Goal: Information Seeking & Learning: Learn about a topic

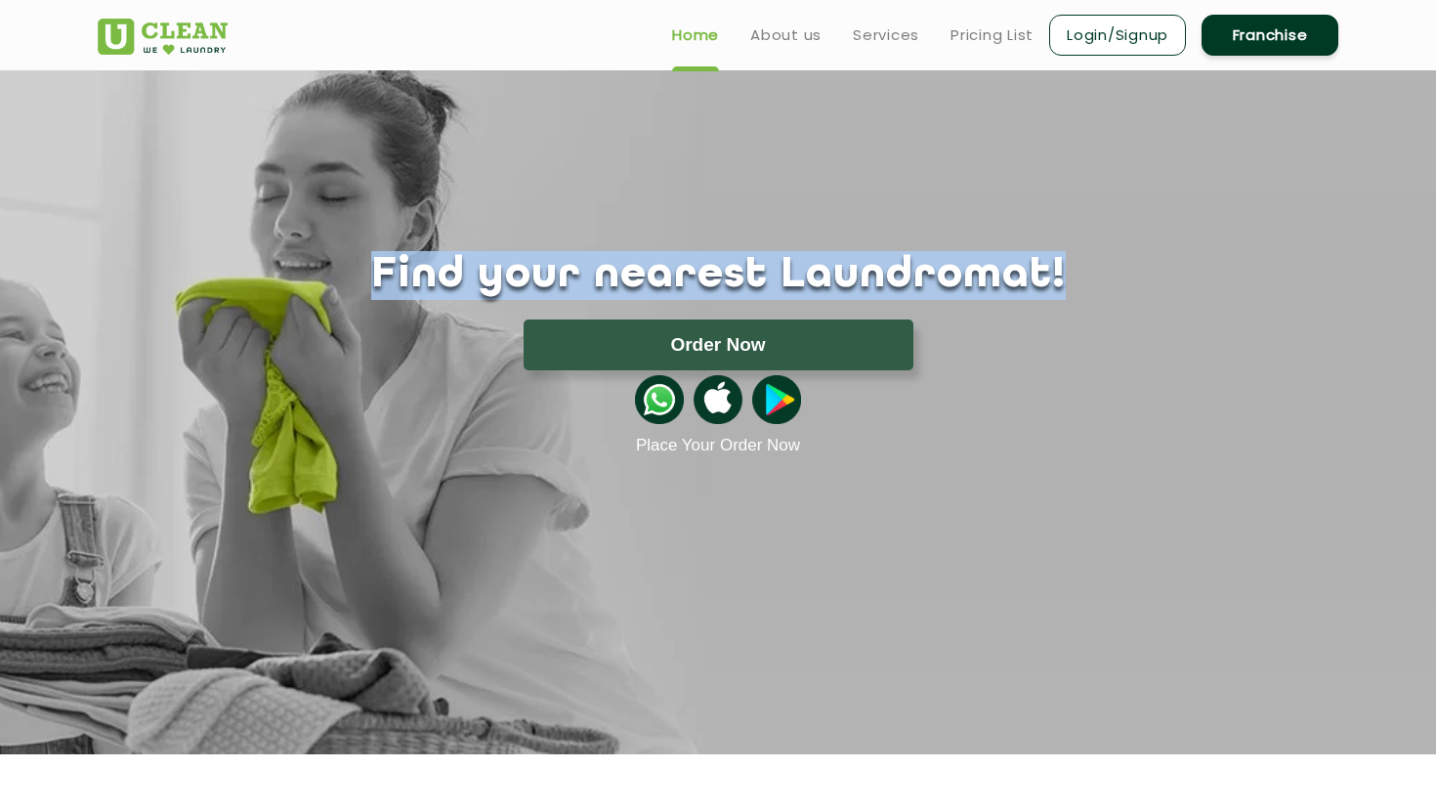
drag, startPoint x: 434, startPoint y: 285, endPoint x: 1056, endPoint y: 280, distance: 622.2
click at [1056, 280] on h1 "Find your nearest Laundromat!" at bounding box center [718, 275] width 1270 height 49
drag, startPoint x: 999, startPoint y: 276, endPoint x: 423, endPoint y: 282, distance: 576.3
click at [423, 282] on h1 "Find your nearest Laundromat!" at bounding box center [718, 275] width 1270 height 49
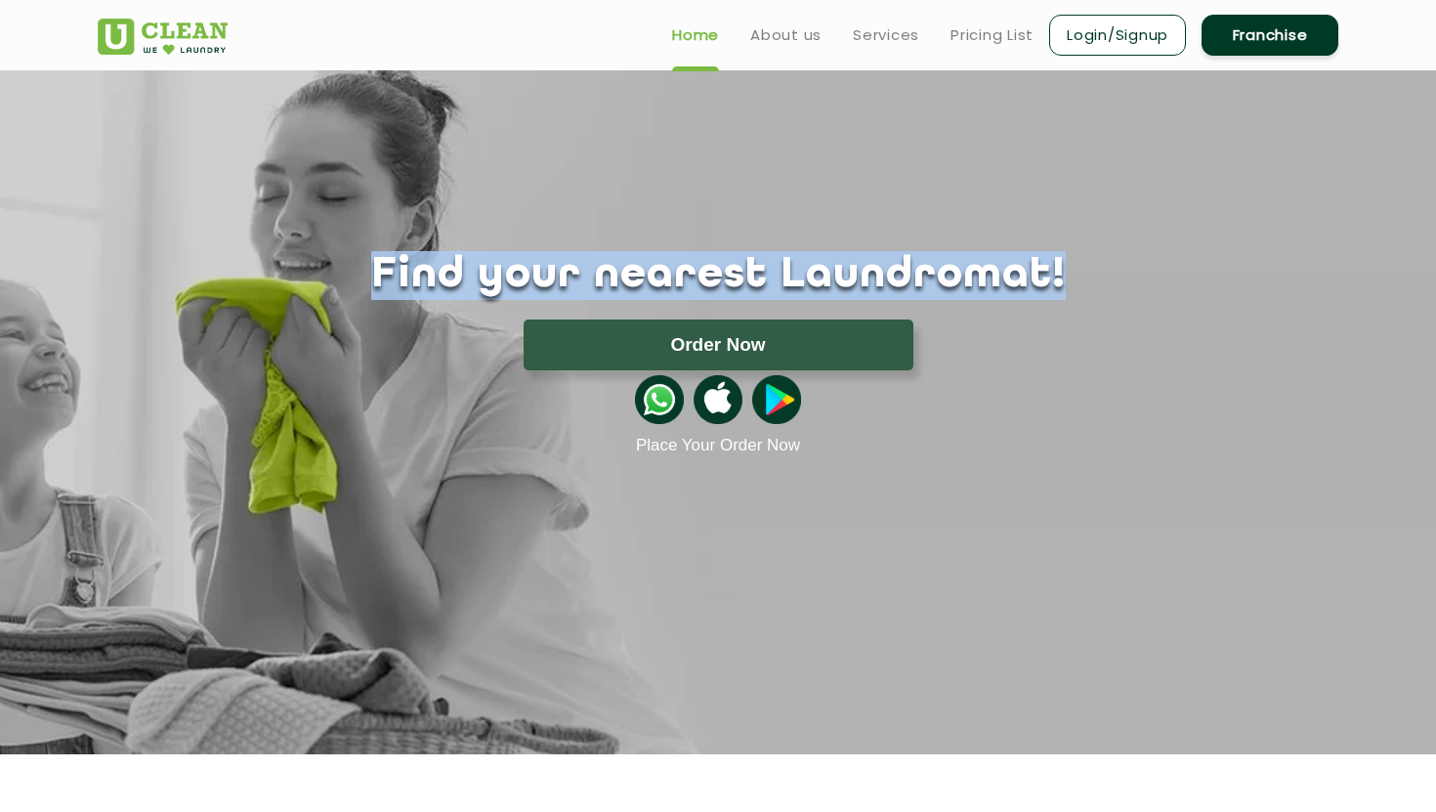
click at [423, 282] on h1 "Find your nearest Laundromat!" at bounding box center [718, 275] width 1270 height 49
drag, startPoint x: 423, startPoint y: 282, endPoint x: 1015, endPoint y: 272, distance: 592.0
click at [1015, 272] on h1 "Find your nearest Laundromat!" at bounding box center [718, 275] width 1270 height 49
drag, startPoint x: 1015, startPoint y: 272, endPoint x: 404, endPoint y: 277, distance: 610.5
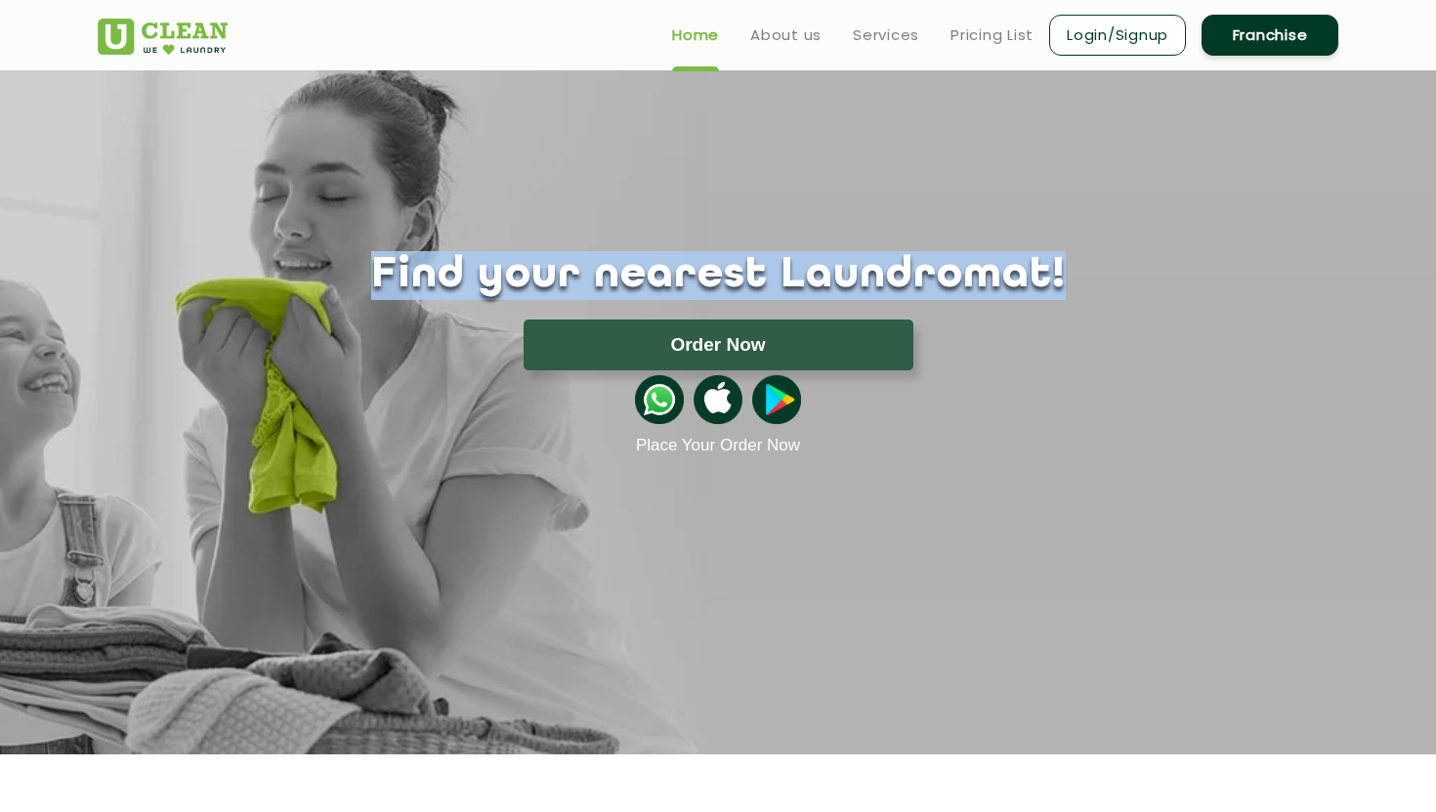
click at [402, 277] on h1 "Find your nearest Laundromat!" at bounding box center [718, 275] width 1270 height 49
click at [404, 277] on h1 "Find your nearest Laundromat!" at bounding box center [718, 275] width 1270 height 49
drag, startPoint x: 404, startPoint y: 277, endPoint x: 1100, endPoint y: 270, distance: 695.5
click at [1100, 270] on h1 "Find your nearest Laundromat!" at bounding box center [718, 275] width 1270 height 49
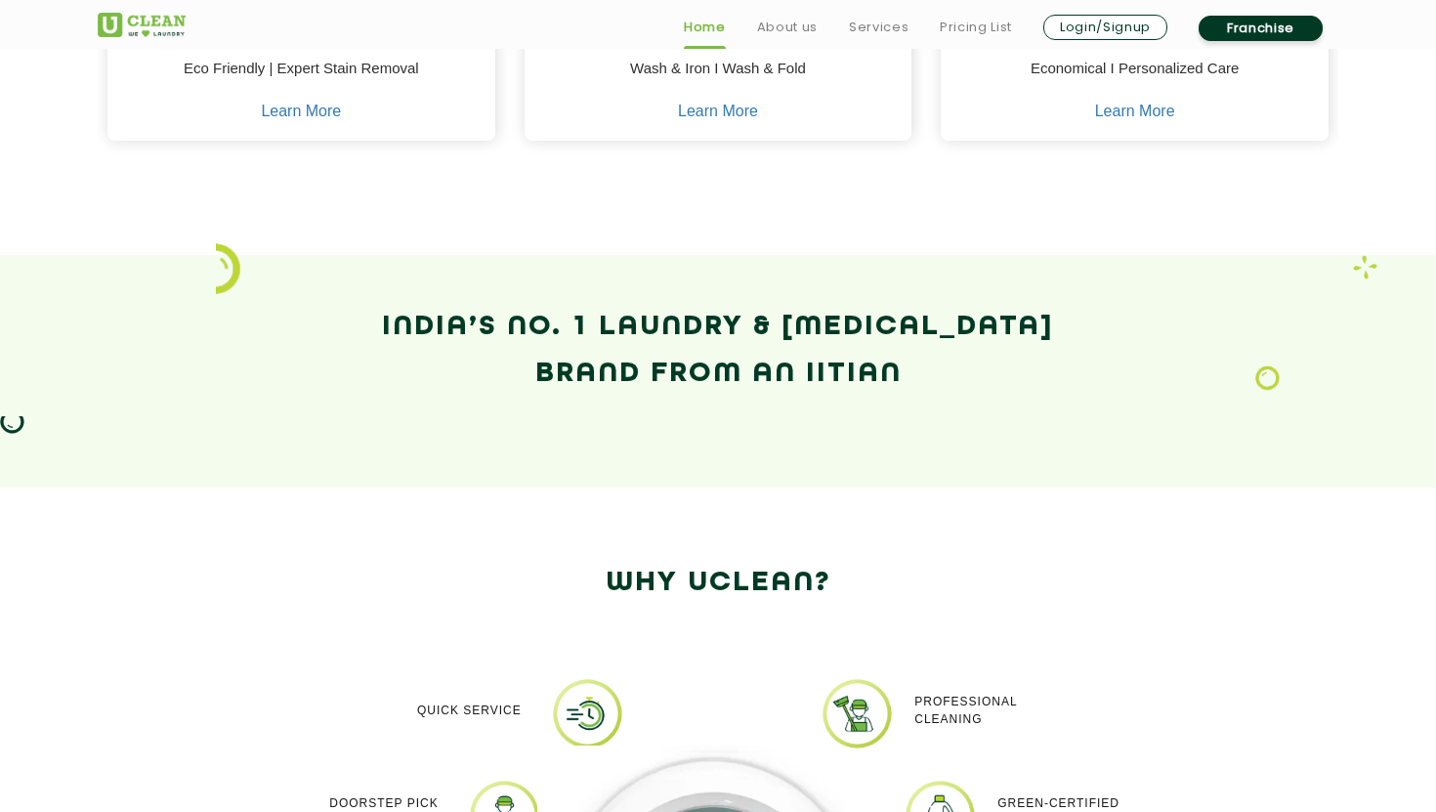
scroll to position [1154, 0]
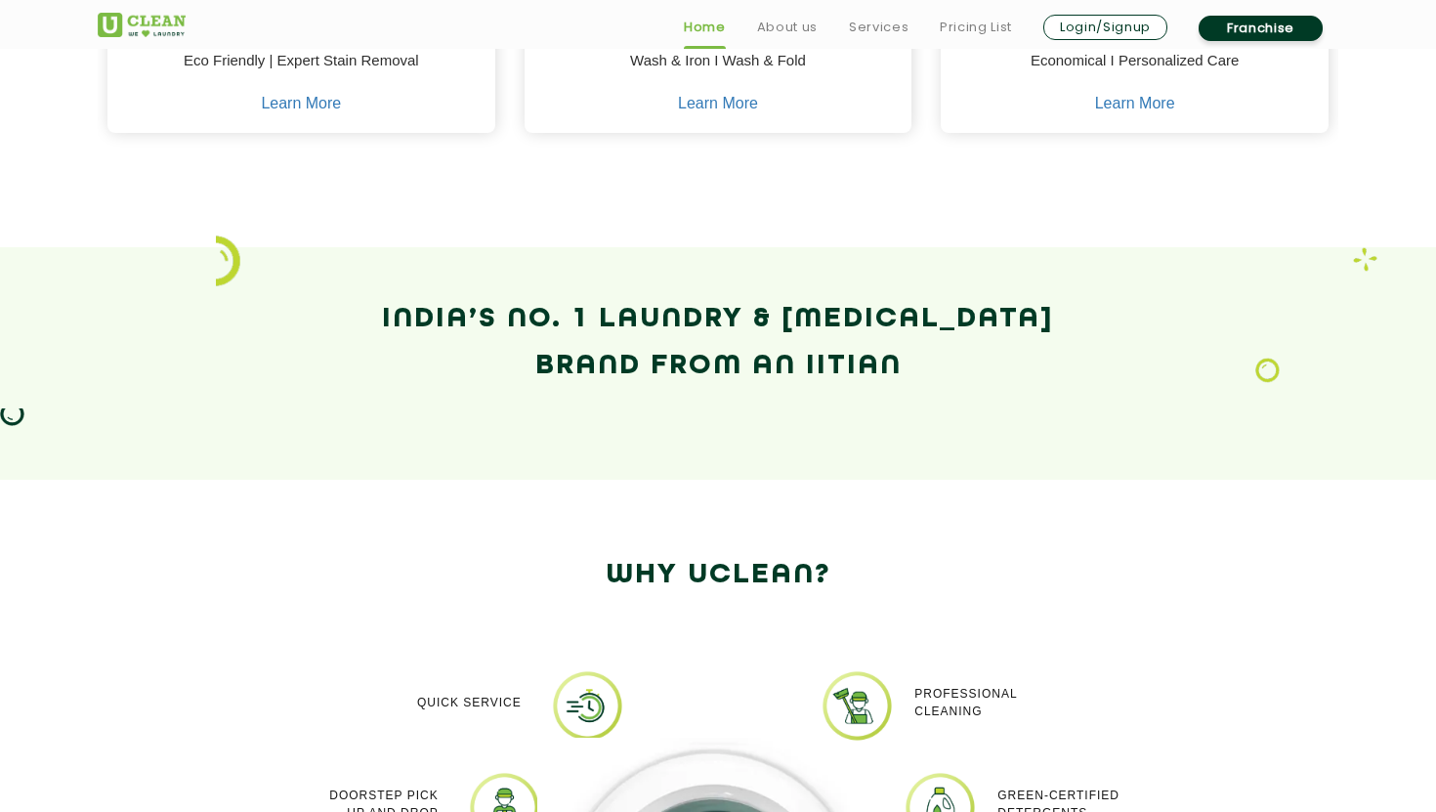
drag, startPoint x: 392, startPoint y: 316, endPoint x: 906, endPoint y: 369, distance: 517.4
click at [906, 369] on h2 "India’s No. 1 Laundry & [MEDICAL_DATA] Brand from an IITian" at bounding box center [718, 343] width 1240 height 94
click at [911, 364] on h2 "India’s No. 1 Laundry & [MEDICAL_DATA] Brand from an IITian" at bounding box center [718, 343] width 1240 height 94
drag, startPoint x: 911, startPoint y: 364, endPoint x: 309, endPoint y: 315, distance: 604.7
click at [308, 314] on h2 "India’s No. 1 Laundry & [MEDICAL_DATA] Brand from an IITian" at bounding box center [718, 343] width 1240 height 94
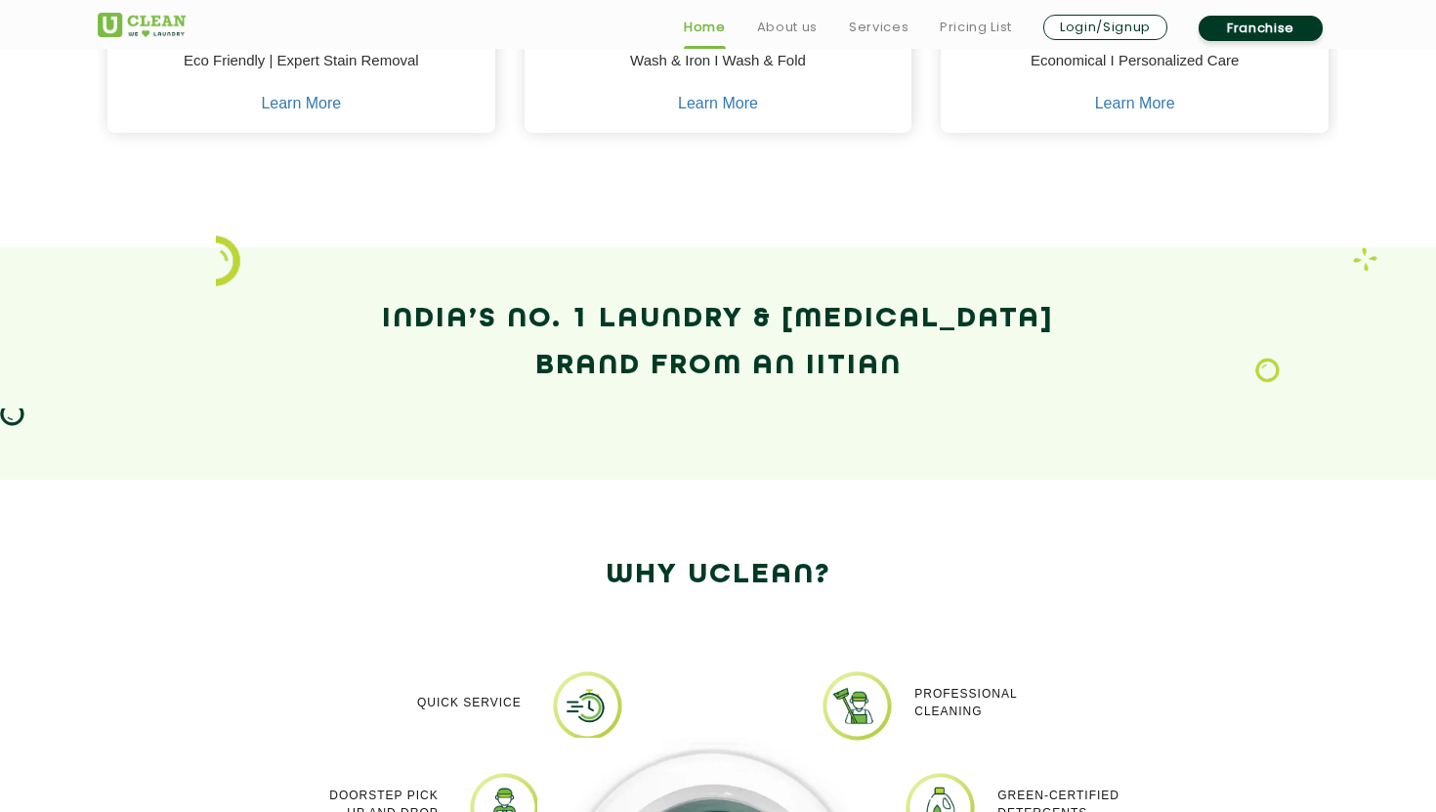
click at [309, 315] on h2 "India’s No. 1 Laundry & [MEDICAL_DATA] Brand from an IITian" at bounding box center [718, 343] width 1240 height 94
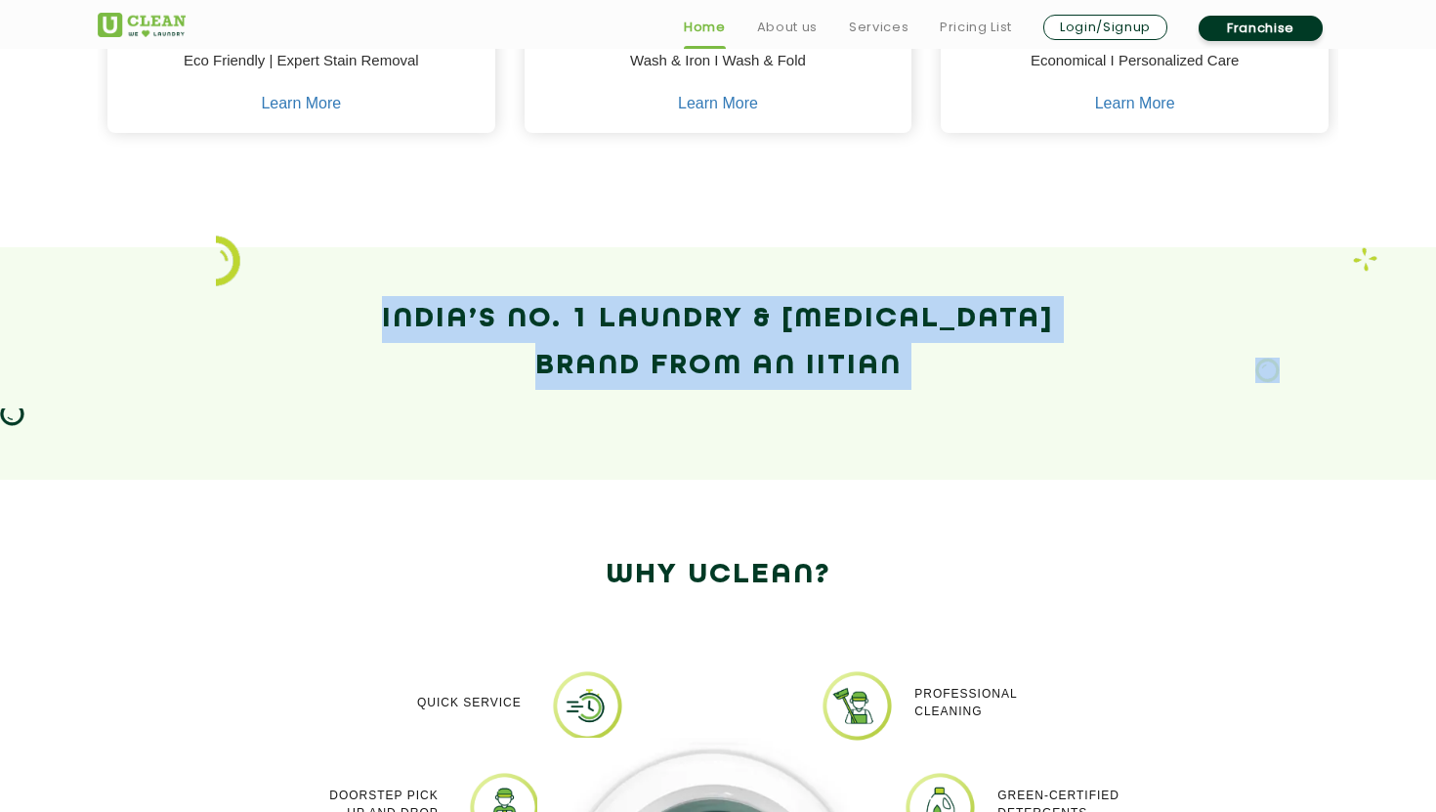
drag, startPoint x: 309, startPoint y: 315, endPoint x: 951, endPoint y: 330, distance: 642.9
click at [950, 334] on h2 "India’s No. 1 Laundry & [MEDICAL_DATA] Brand from an IITian" at bounding box center [718, 343] width 1240 height 94
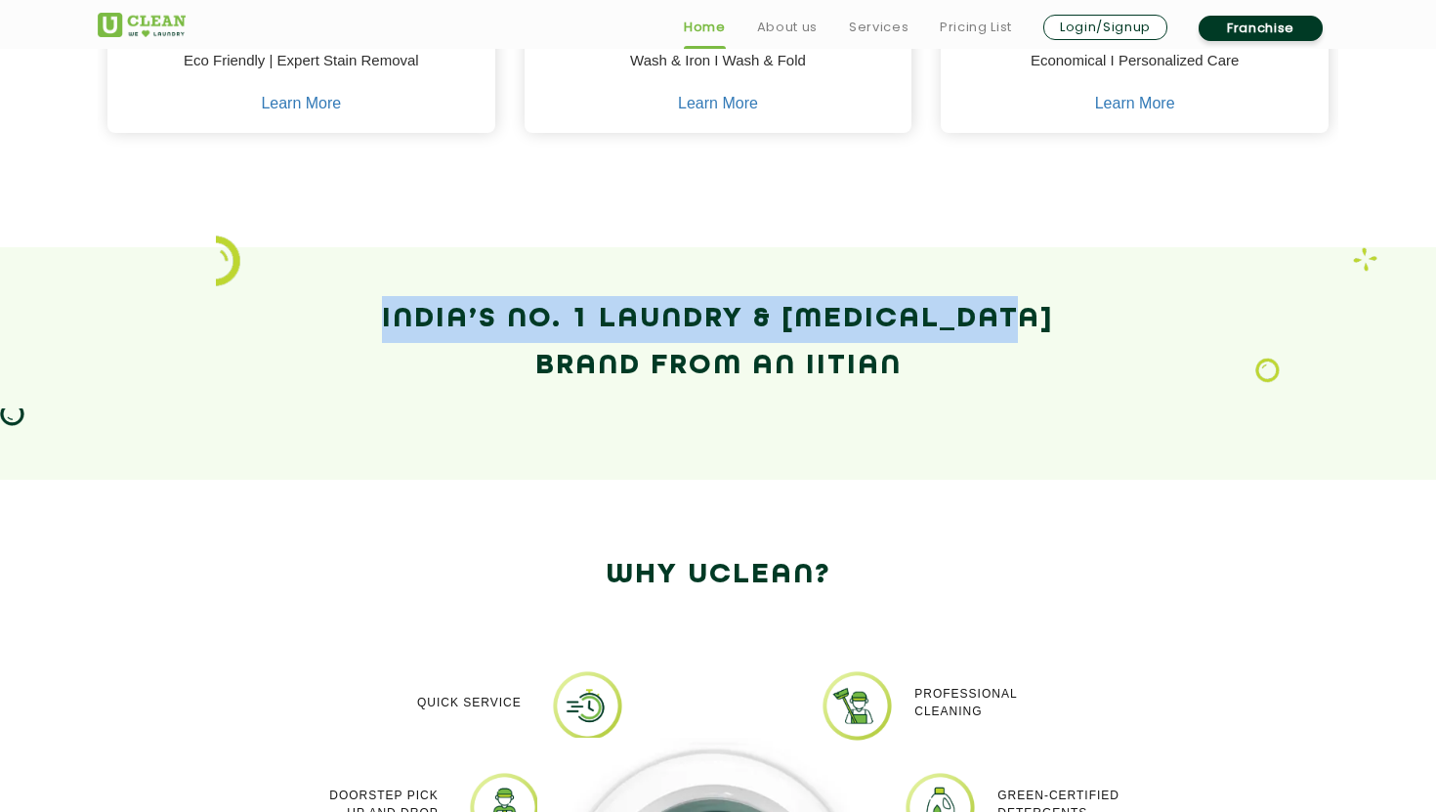
click at [951, 330] on h2 "India’s No. 1 Laundry & [MEDICAL_DATA] Brand from an IITian" at bounding box center [718, 343] width 1240 height 94
drag, startPoint x: 942, startPoint y: 351, endPoint x: 364, endPoint y: 288, distance: 580.6
click at [364, 288] on section "India’s No. 1 Laundry & [MEDICAL_DATA] Brand from an IITian" at bounding box center [718, 363] width 1436 height 232
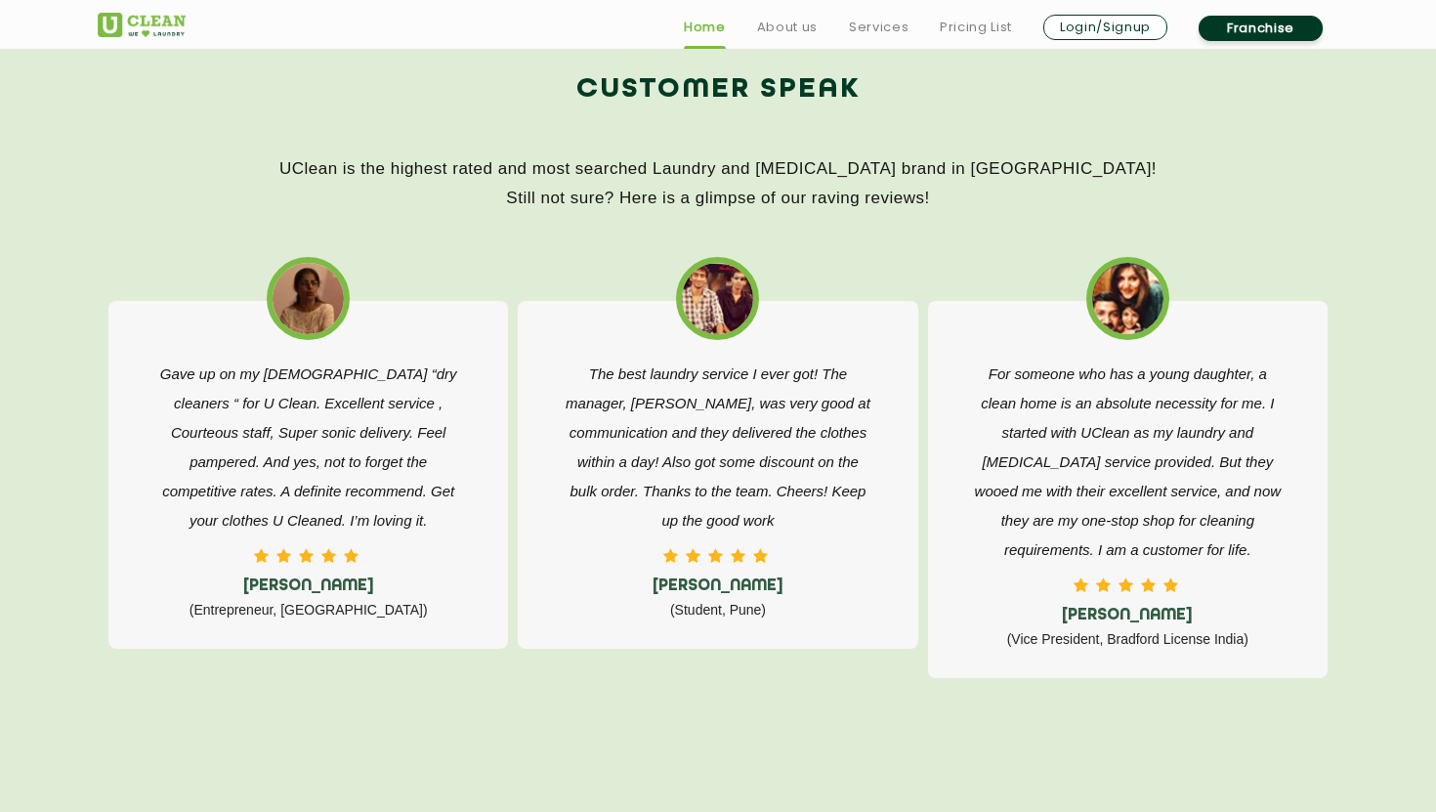
scroll to position [2987, 0]
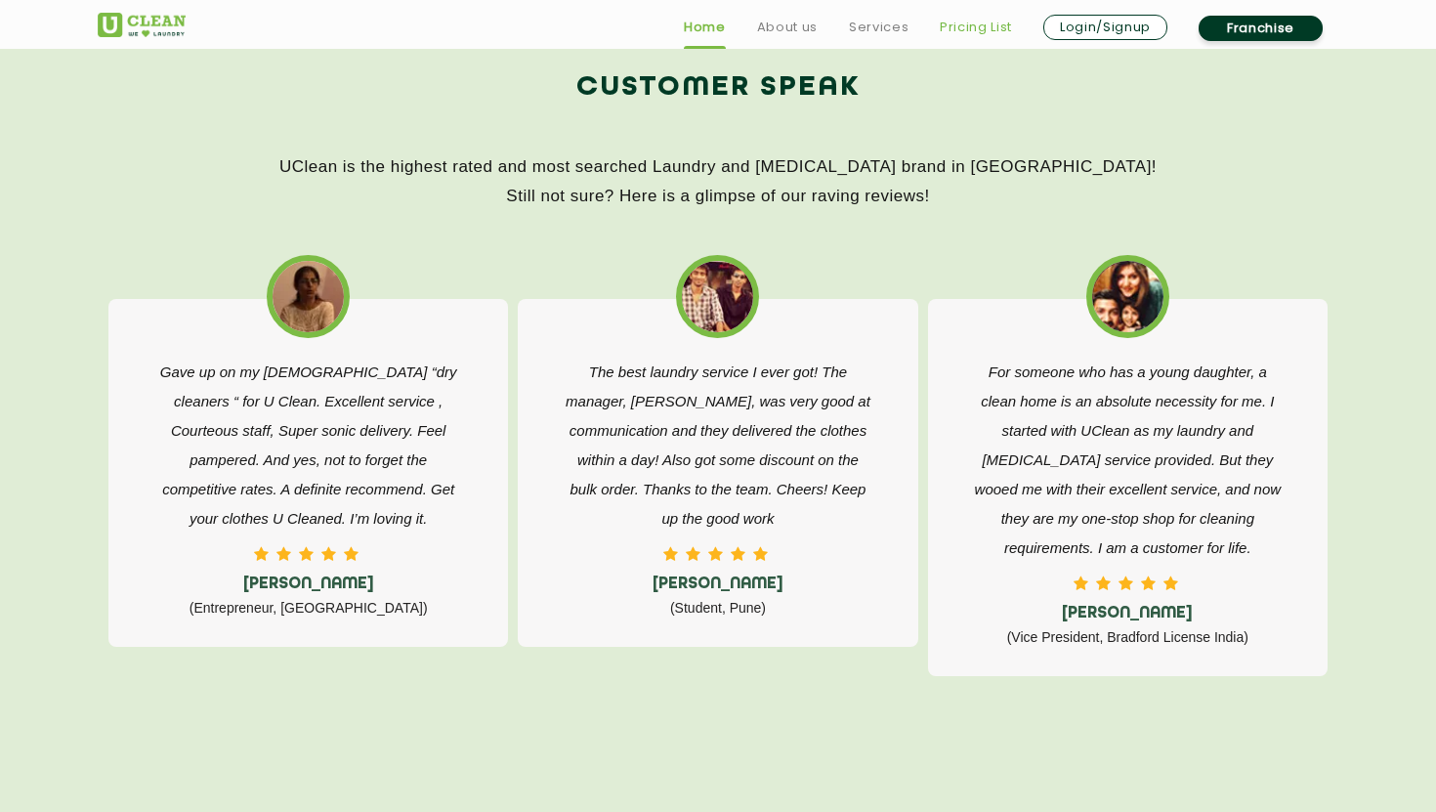
click at [976, 20] on link "Pricing List" at bounding box center [976, 27] width 72 height 23
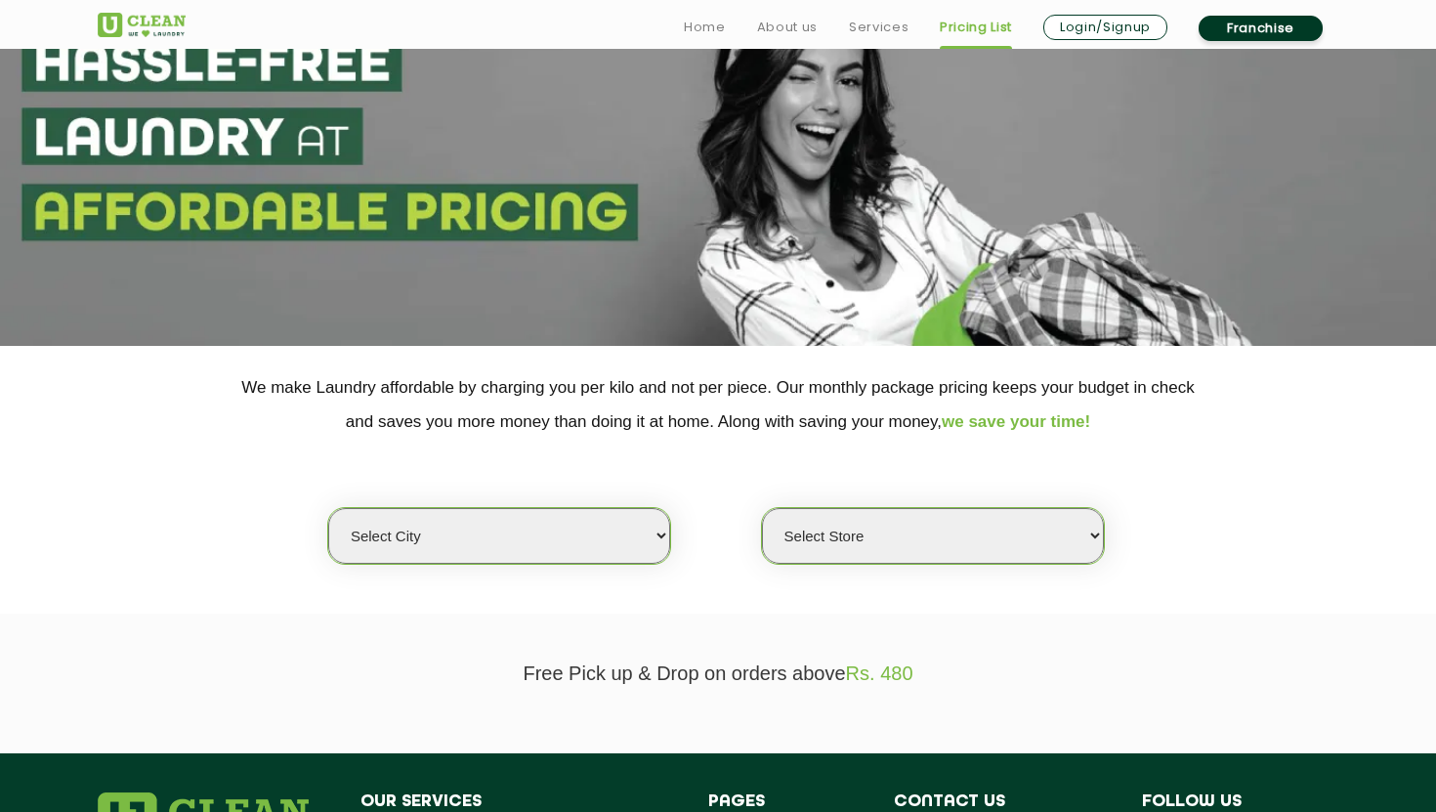
scroll to position [175, 0]
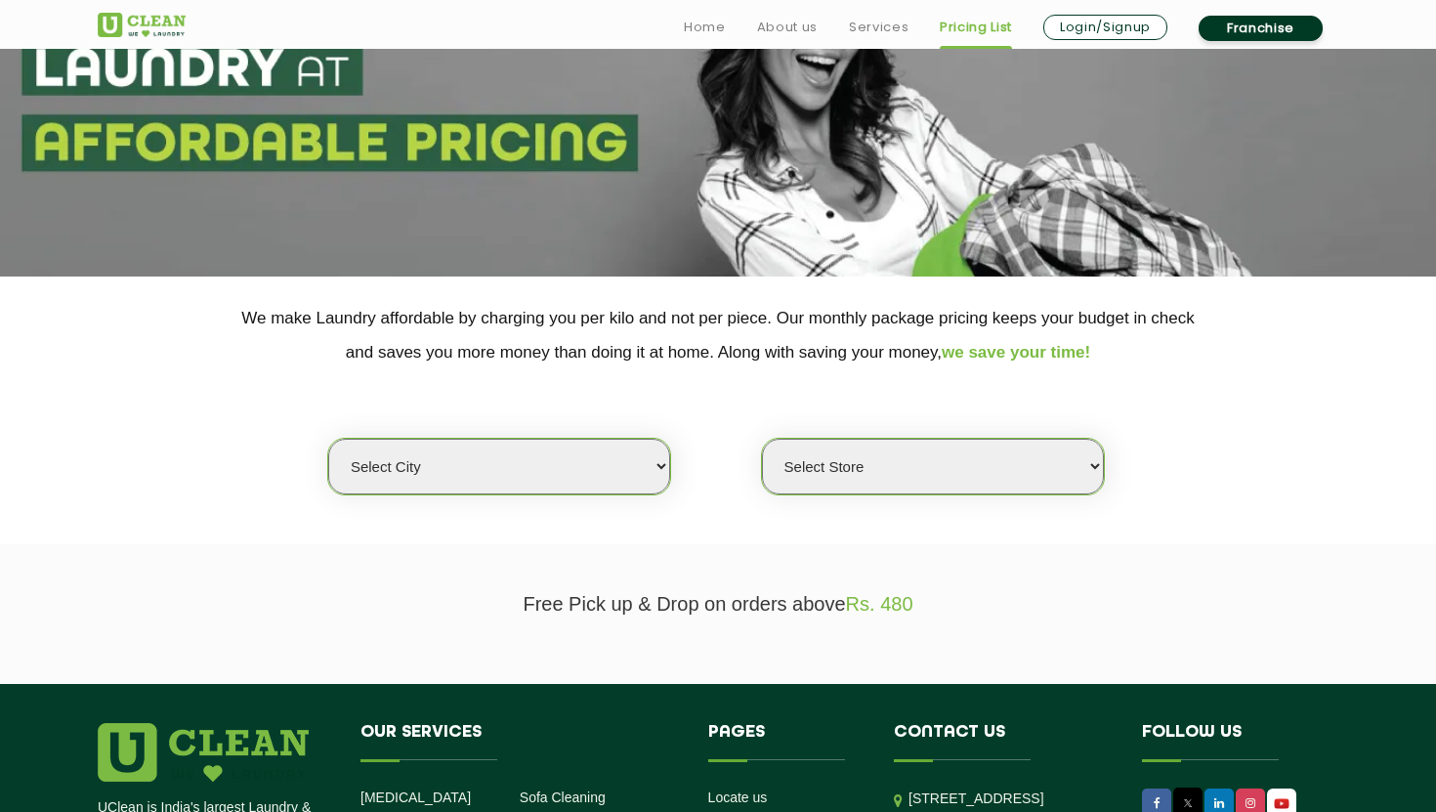
click at [510, 478] on select "Select city [GEOGRAPHIC_DATA] [GEOGRAPHIC_DATA] [GEOGRAPHIC_DATA] [GEOGRAPHIC_D…" at bounding box center [499, 467] width 342 height 56
select select "9"
click at [328, 439] on select "Select city [GEOGRAPHIC_DATA] [GEOGRAPHIC_DATA] [GEOGRAPHIC_DATA] [GEOGRAPHIC_D…" at bounding box center [499, 467] width 342 height 56
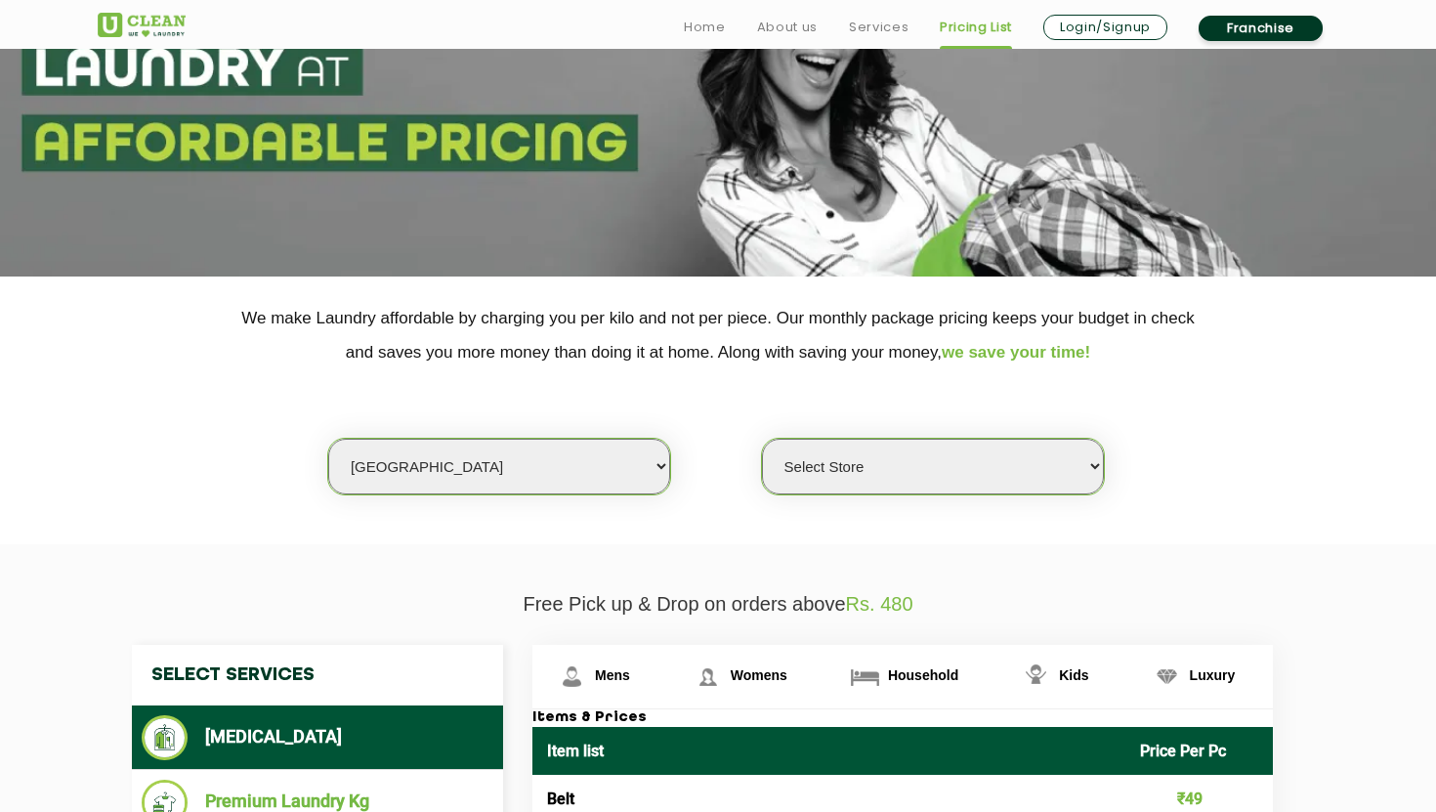
click at [818, 460] on select "Select Store UClean Kudasan" at bounding box center [933, 467] width 342 height 56
select select "345"
click at [762, 439] on select "Select Store UClean Kudasan" at bounding box center [933, 467] width 342 height 56
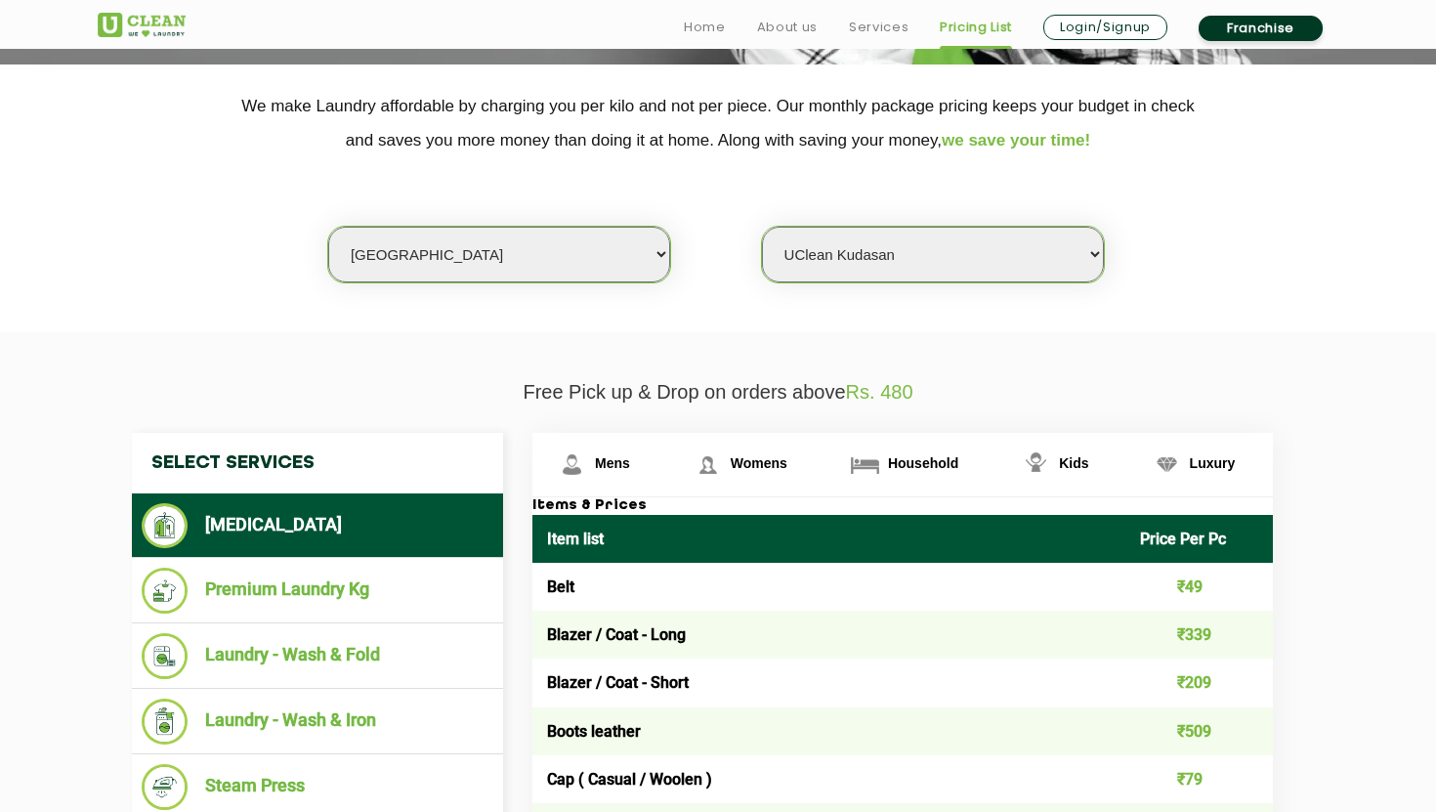
scroll to position [495, 0]
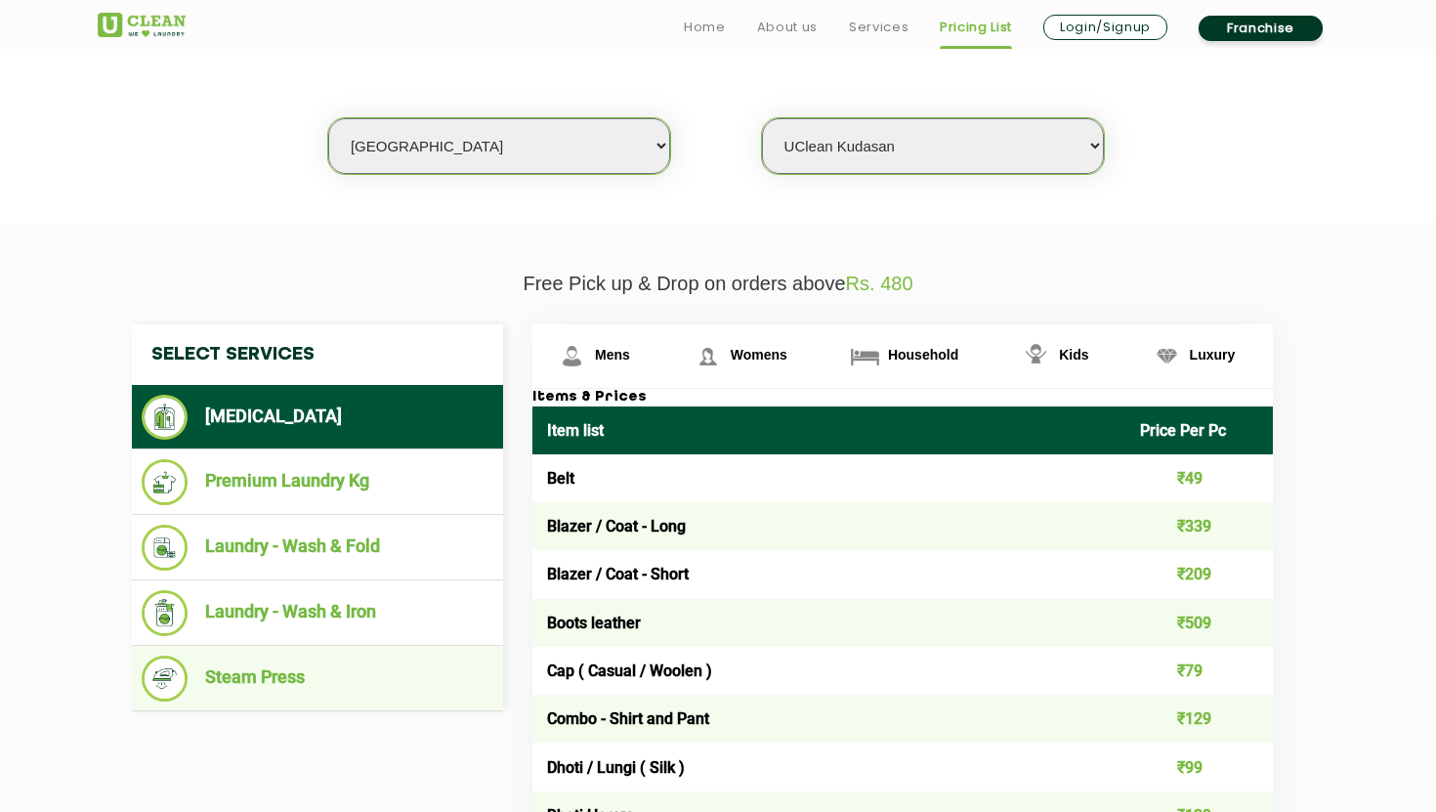
click at [290, 686] on li "Steam Press" at bounding box center [318, 678] width 352 height 46
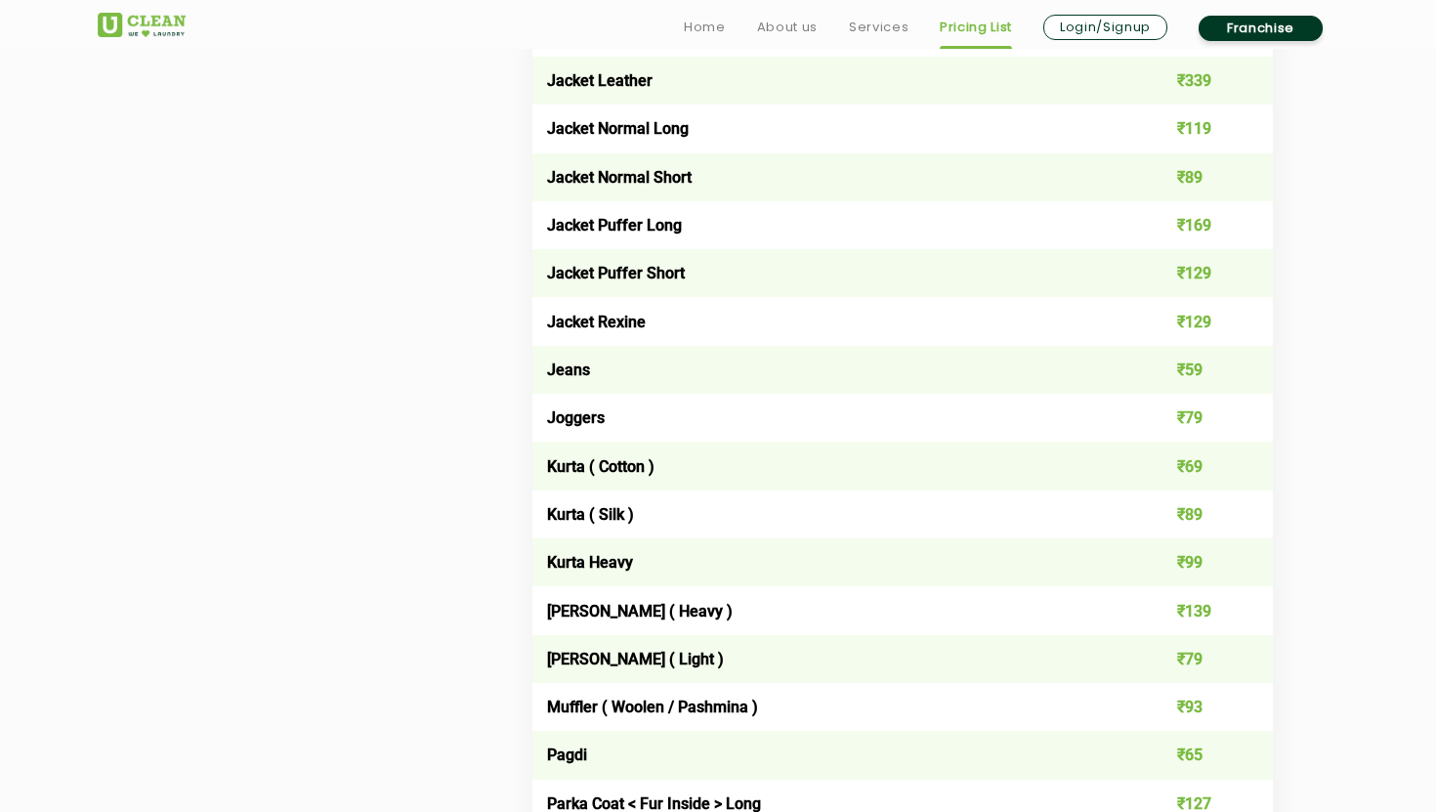
scroll to position [1715, 0]
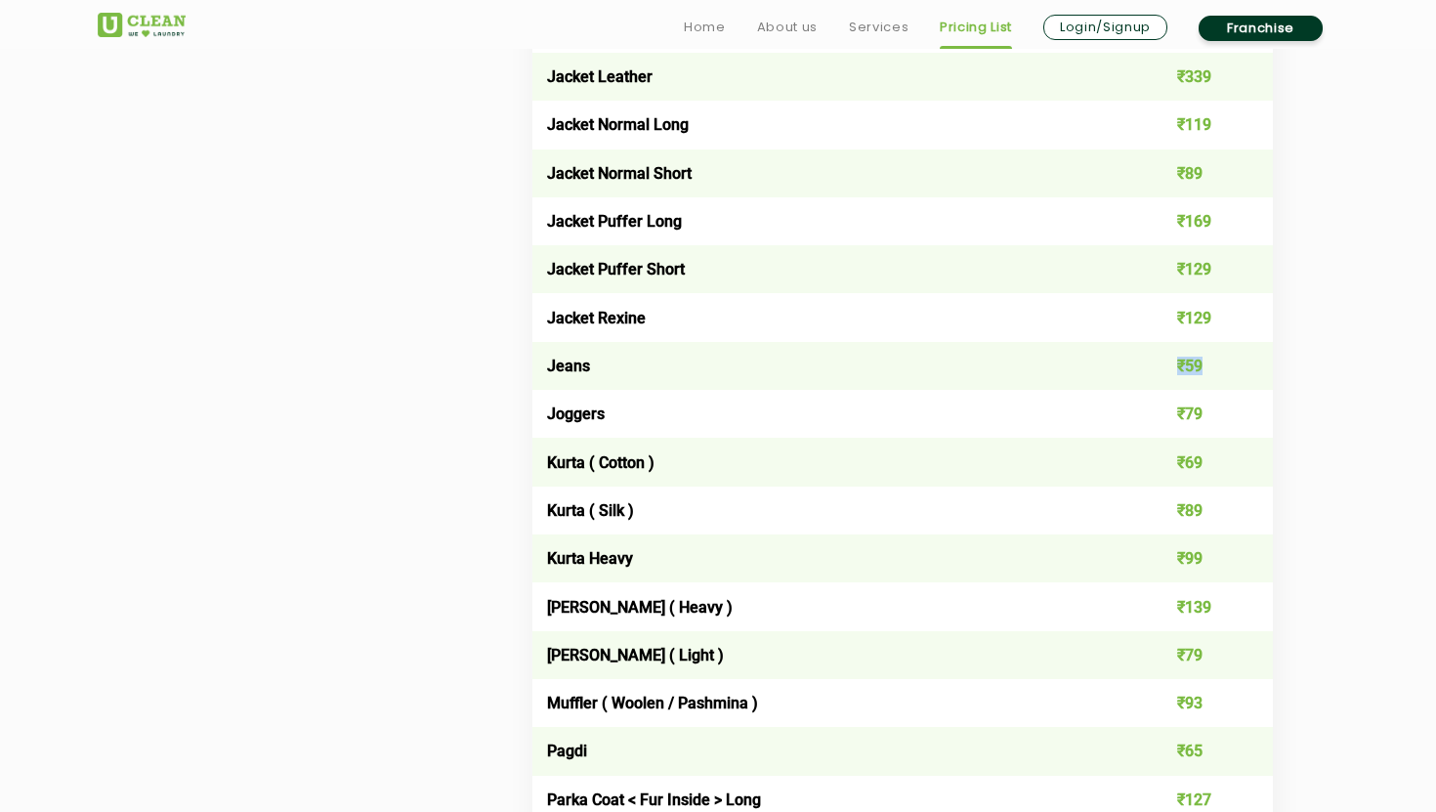
drag, startPoint x: 1170, startPoint y: 365, endPoint x: 1235, endPoint y: 365, distance: 64.5
click at [1235, 365] on td "₹59" at bounding box center [1199, 366] width 148 height 48
drag, startPoint x: 1235, startPoint y: 365, endPoint x: 1163, endPoint y: 365, distance: 71.3
click at [1163, 365] on td "₹59" at bounding box center [1199, 366] width 148 height 48
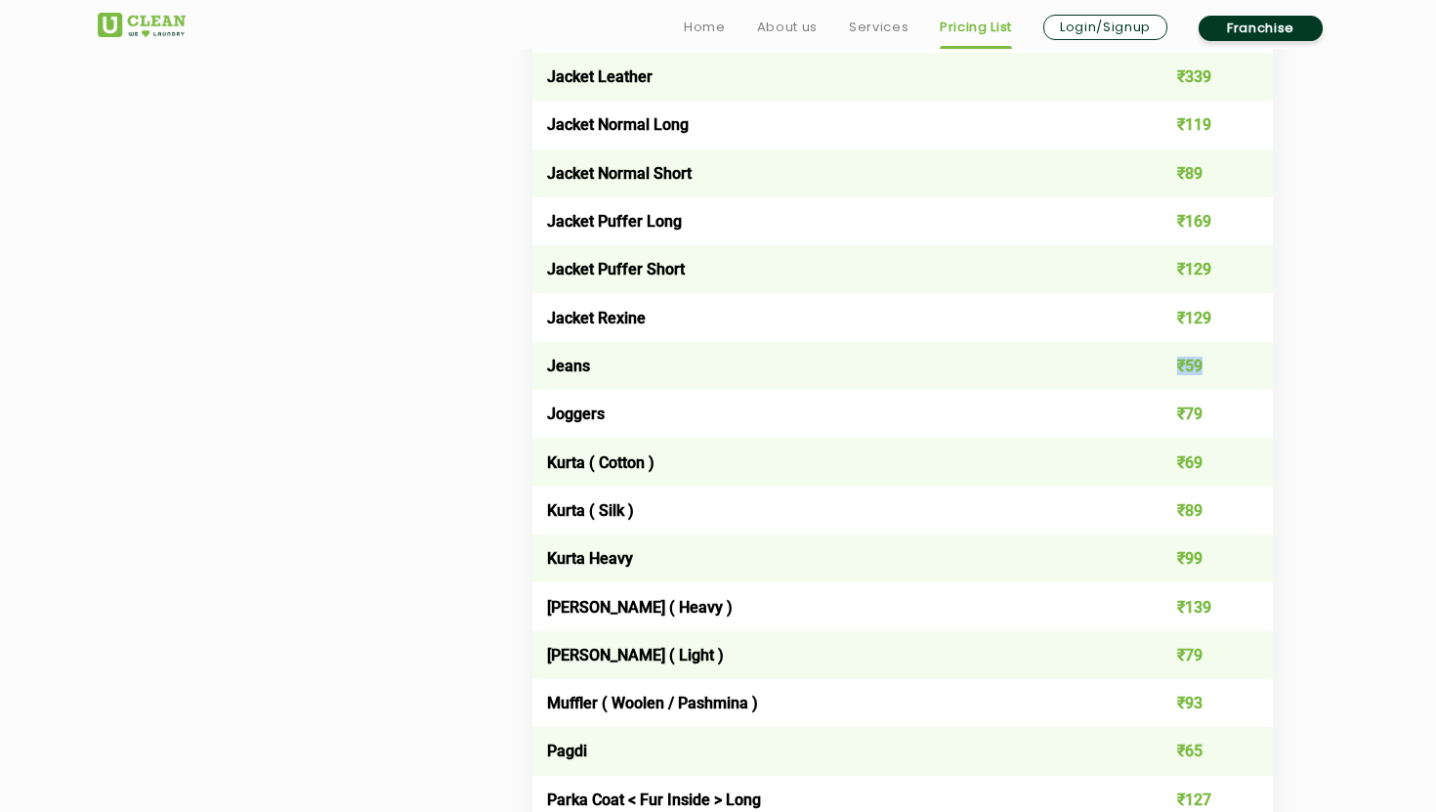
click at [1163, 365] on td "₹59" at bounding box center [1199, 366] width 148 height 48
drag, startPoint x: 1163, startPoint y: 365, endPoint x: 1242, endPoint y: 365, distance: 79.1
click at [1242, 365] on td "₹59" at bounding box center [1199, 366] width 148 height 48
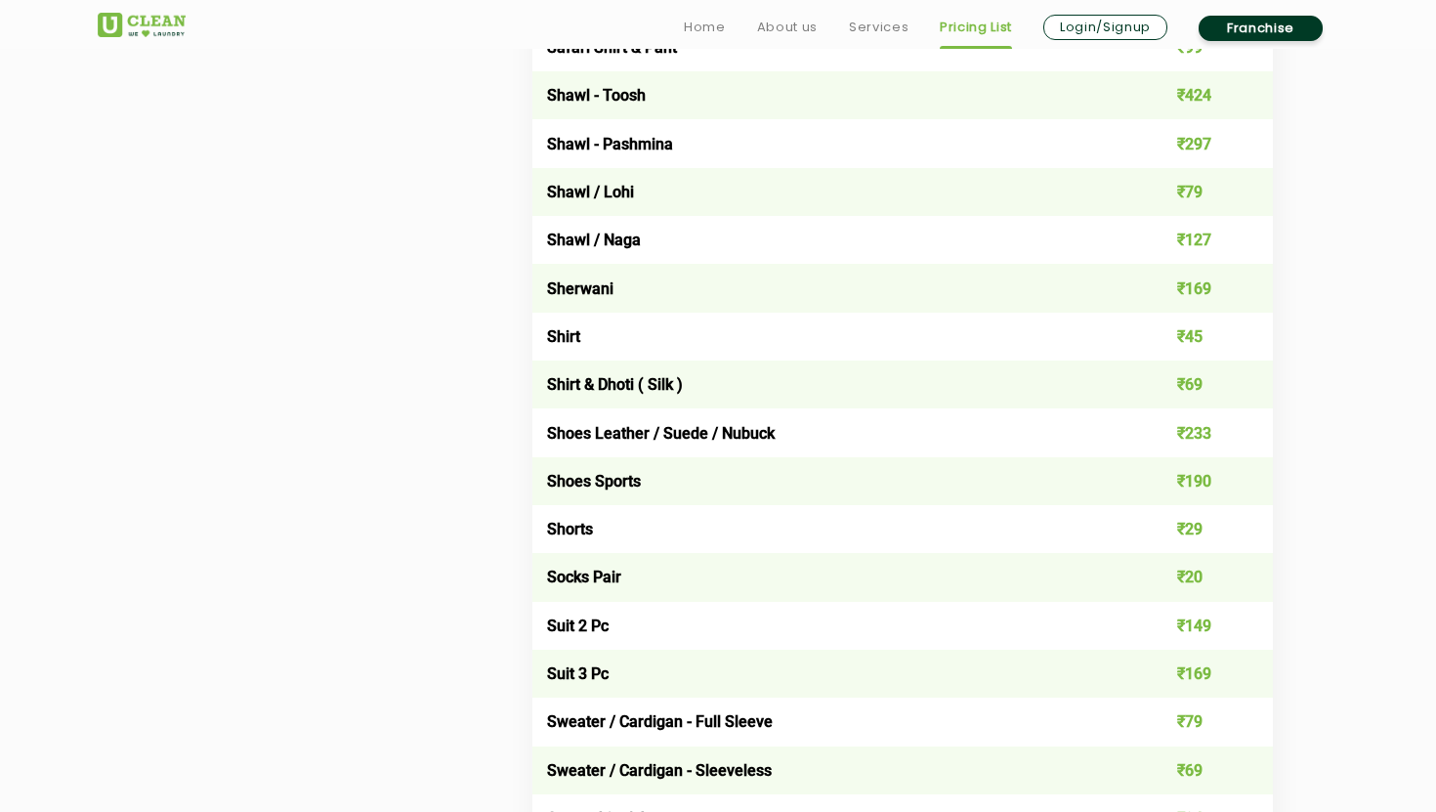
scroll to position [2663, 0]
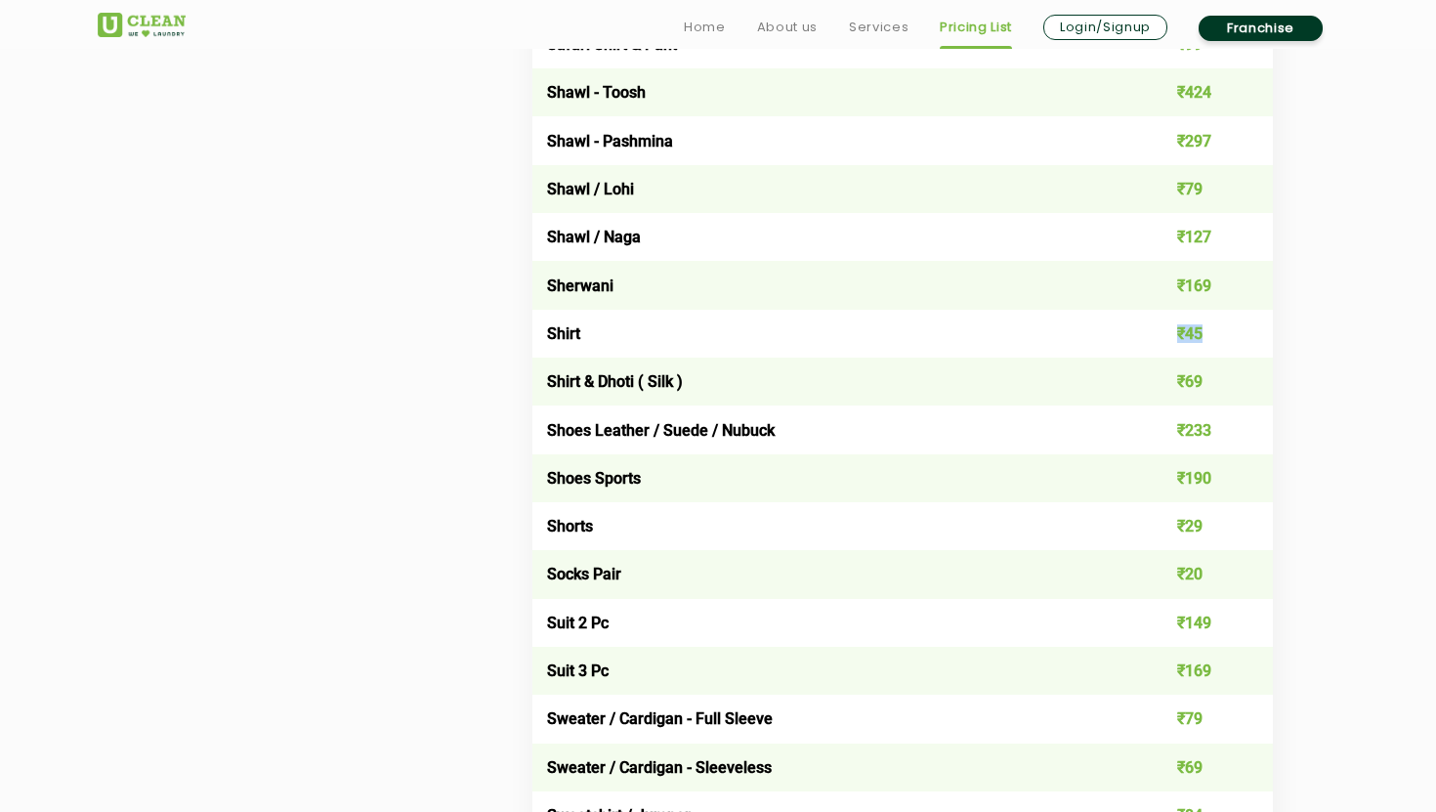
drag, startPoint x: 1175, startPoint y: 327, endPoint x: 1210, endPoint y: 327, distance: 35.2
click at [1210, 327] on td "₹45" at bounding box center [1199, 334] width 148 height 48
drag, startPoint x: 1210, startPoint y: 327, endPoint x: 1140, endPoint y: 327, distance: 70.3
click at [1140, 327] on td "₹45" at bounding box center [1199, 334] width 148 height 48
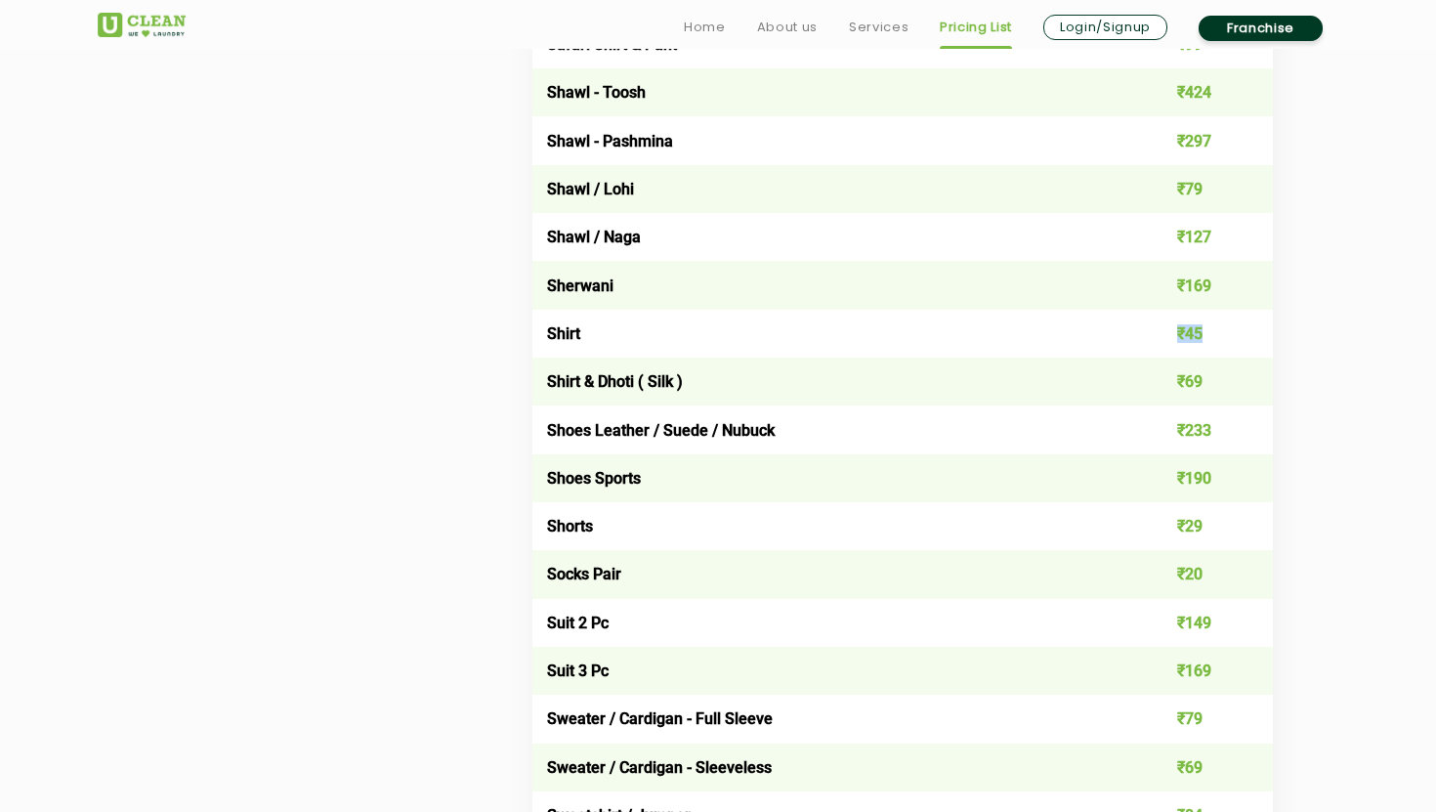
click at [1140, 327] on td "₹45" at bounding box center [1199, 334] width 148 height 48
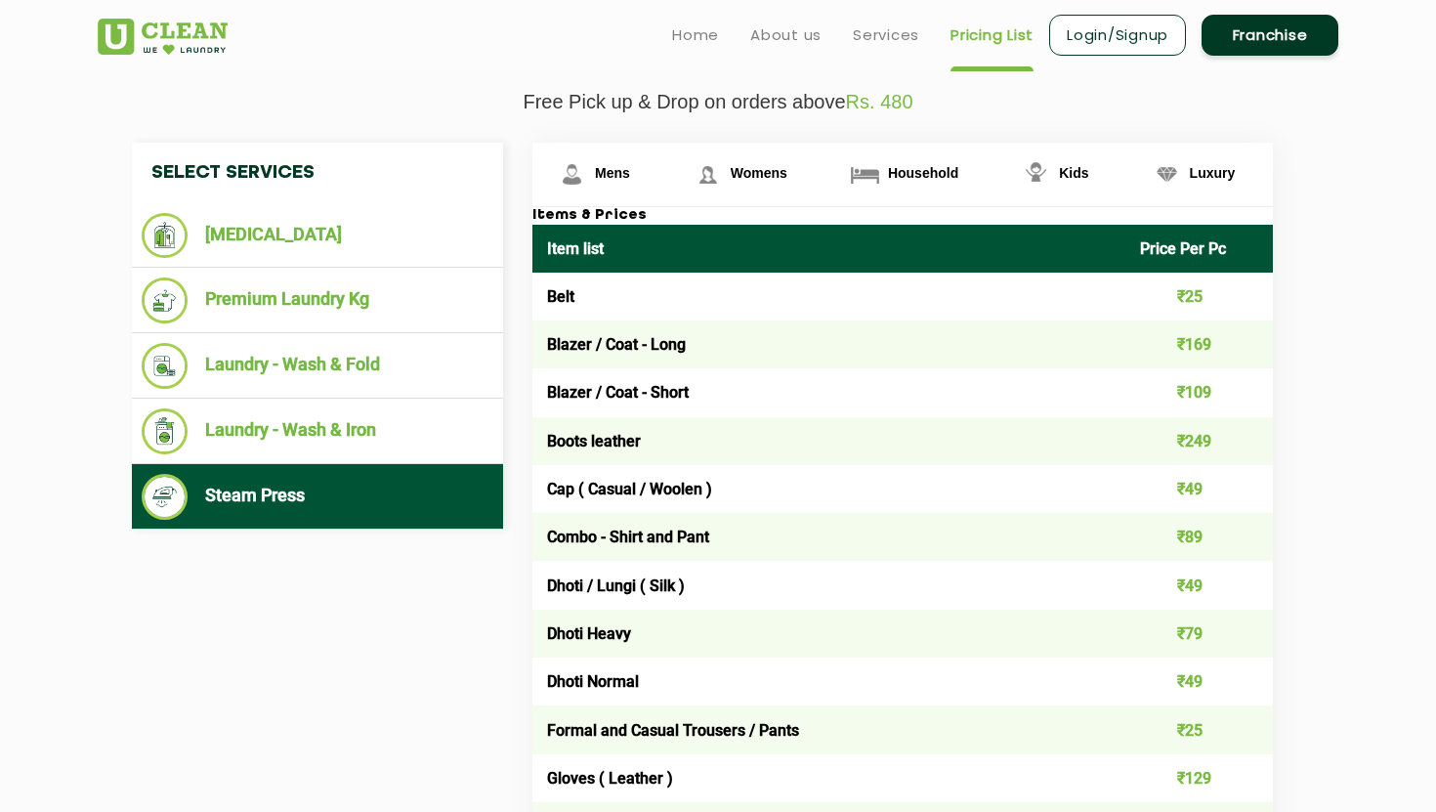
scroll to position [665, 0]
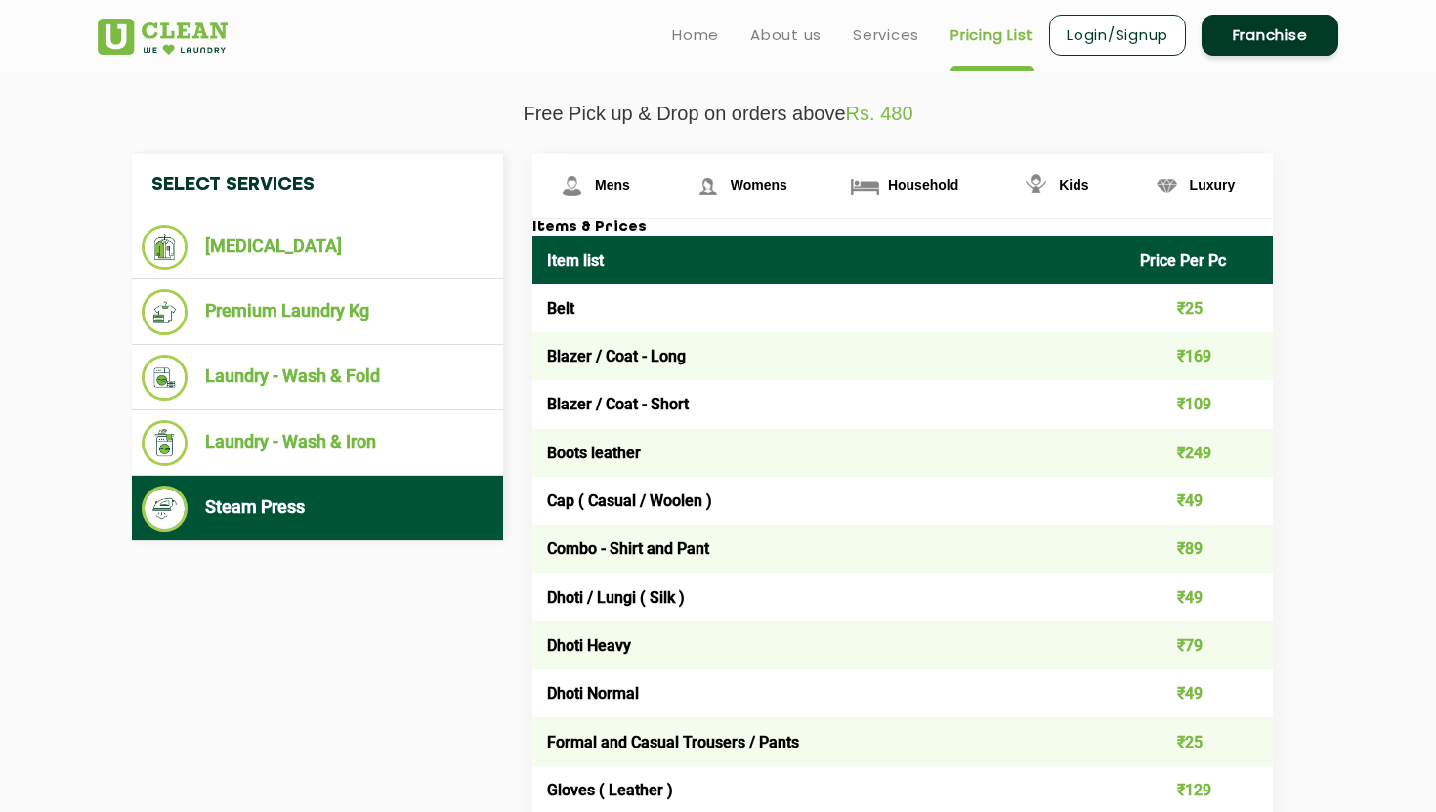
drag, startPoint x: 520, startPoint y: 108, endPoint x: 768, endPoint y: 94, distance: 248.5
click at [815, 110] on p "Free Pick up & Drop on orders above Rs. 480" at bounding box center [718, 114] width 1240 height 22
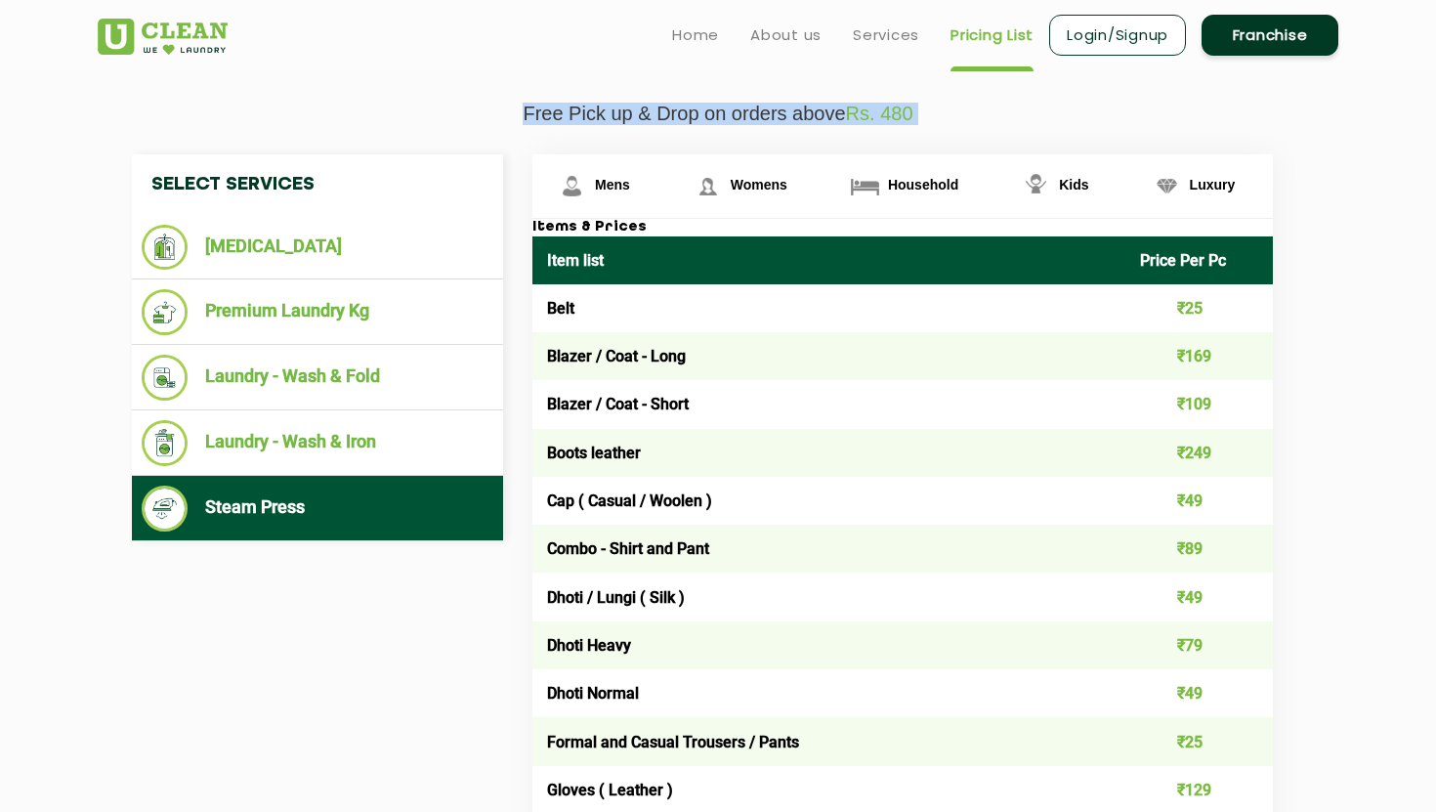
click at [815, 110] on p "Free Pick up & Drop on orders above Rs. 480" at bounding box center [718, 114] width 1240 height 22
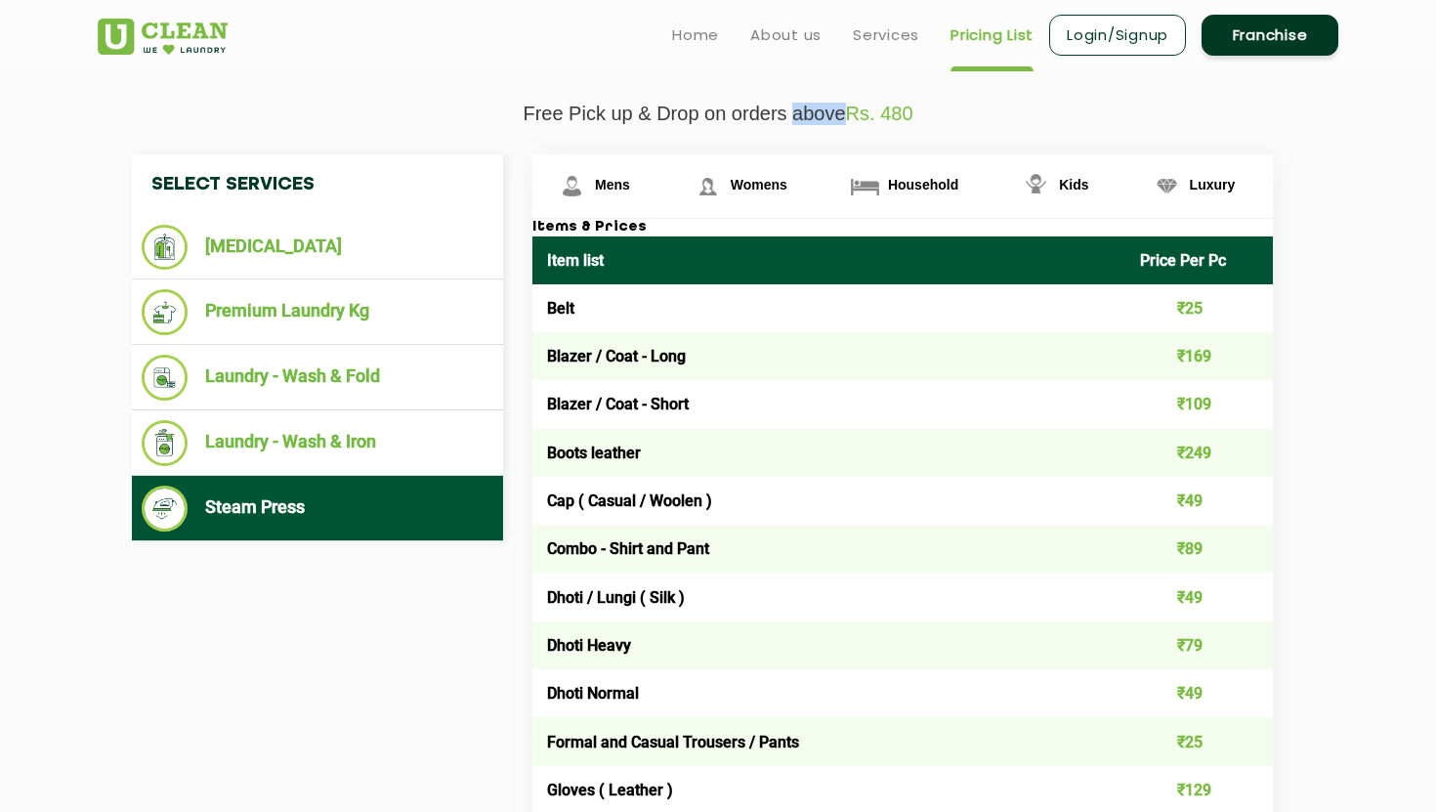
click at [815, 110] on p "Free Pick up & Drop on orders above Rs. 480" at bounding box center [718, 114] width 1240 height 22
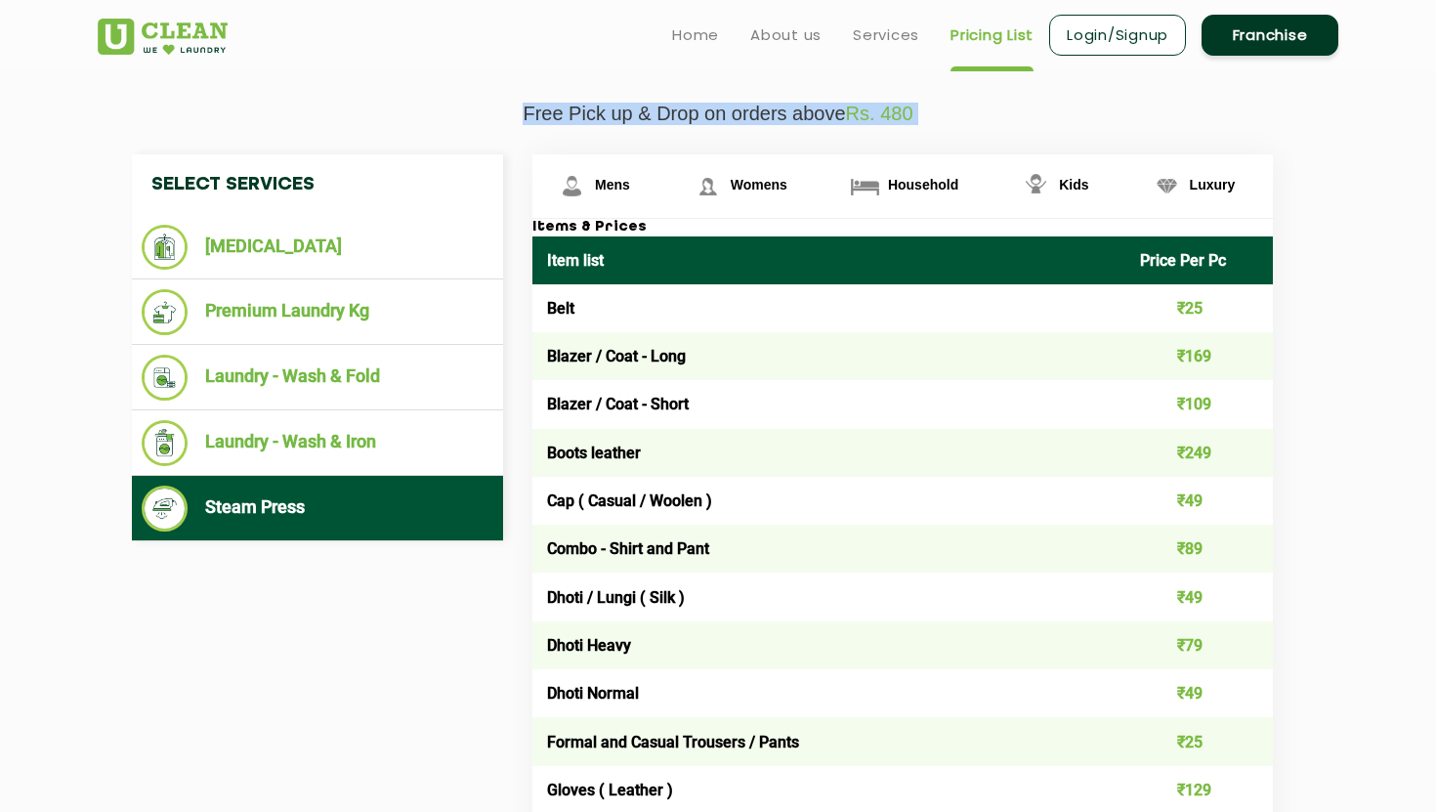
click at [815, 110] on p "Free Pick up & Drop on orders above Rs. 480" at bounding box center [718, 114] width 1240 height 22
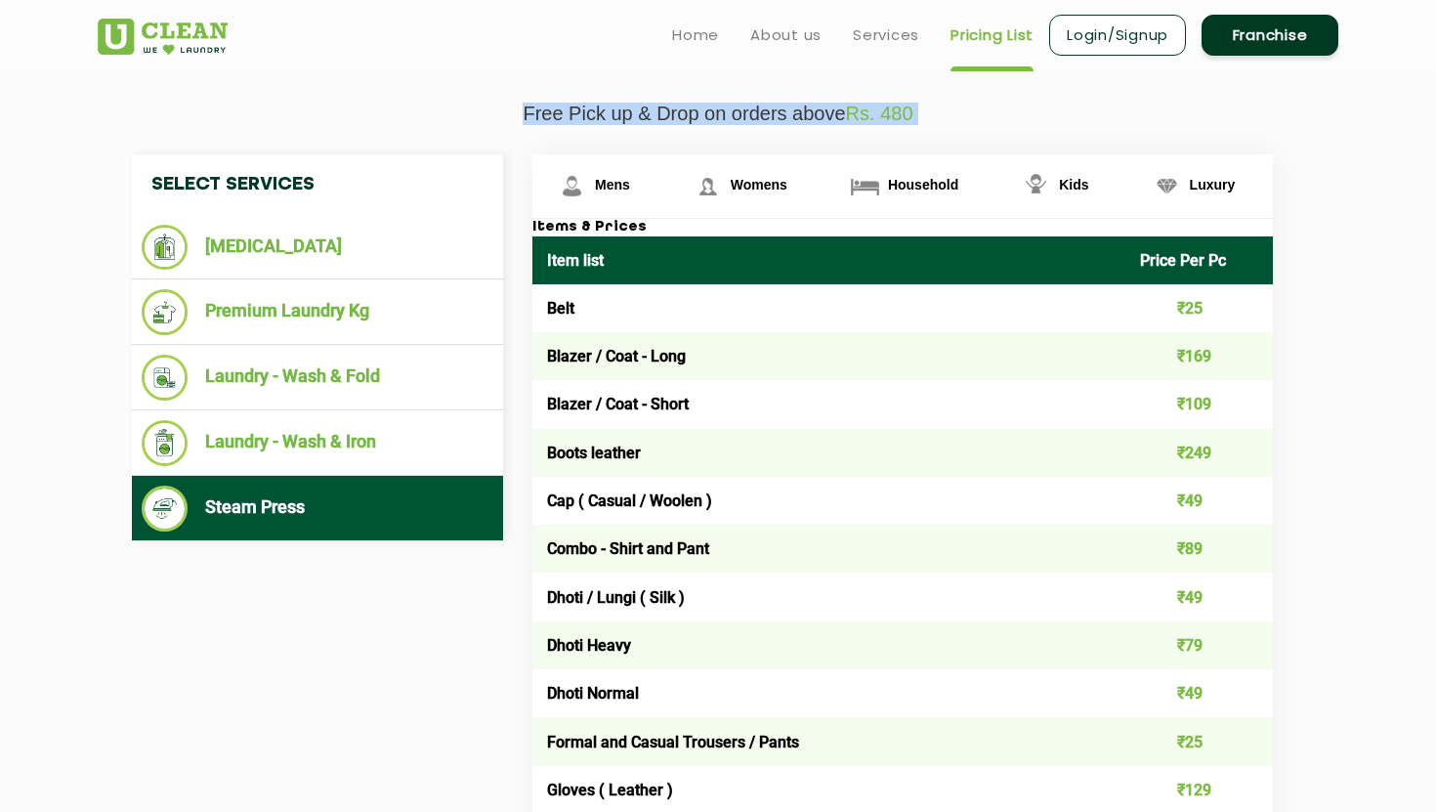
click at [815, 110] on p "Free Pick up & Drop on orders above Rs. 480" at bounding box center [718, 114] width 1240 height 22
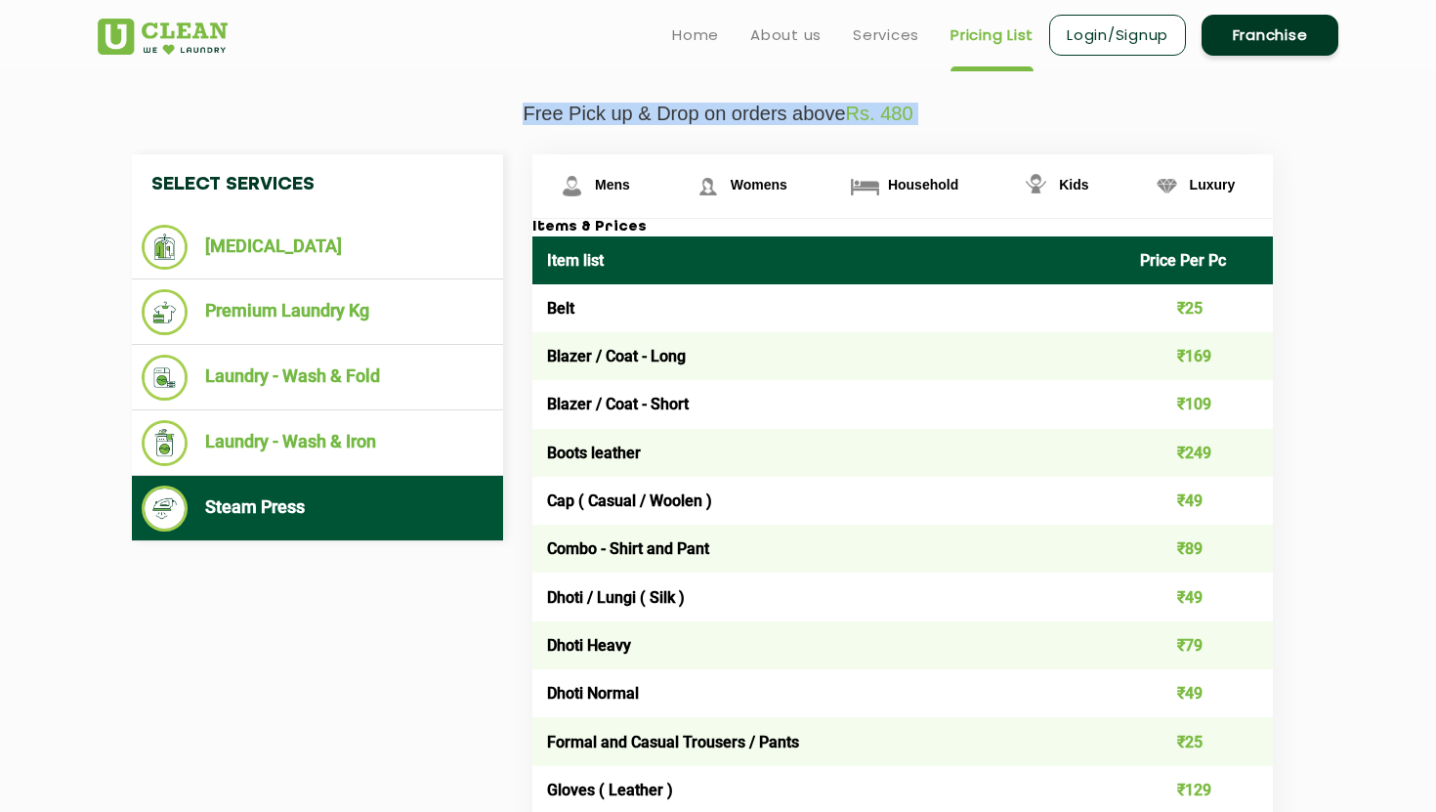
click at [815, 110] on p "Free Pick up & Drop on orders above Rs. 480" at bounding box center [718, 114] width 1240 height 22
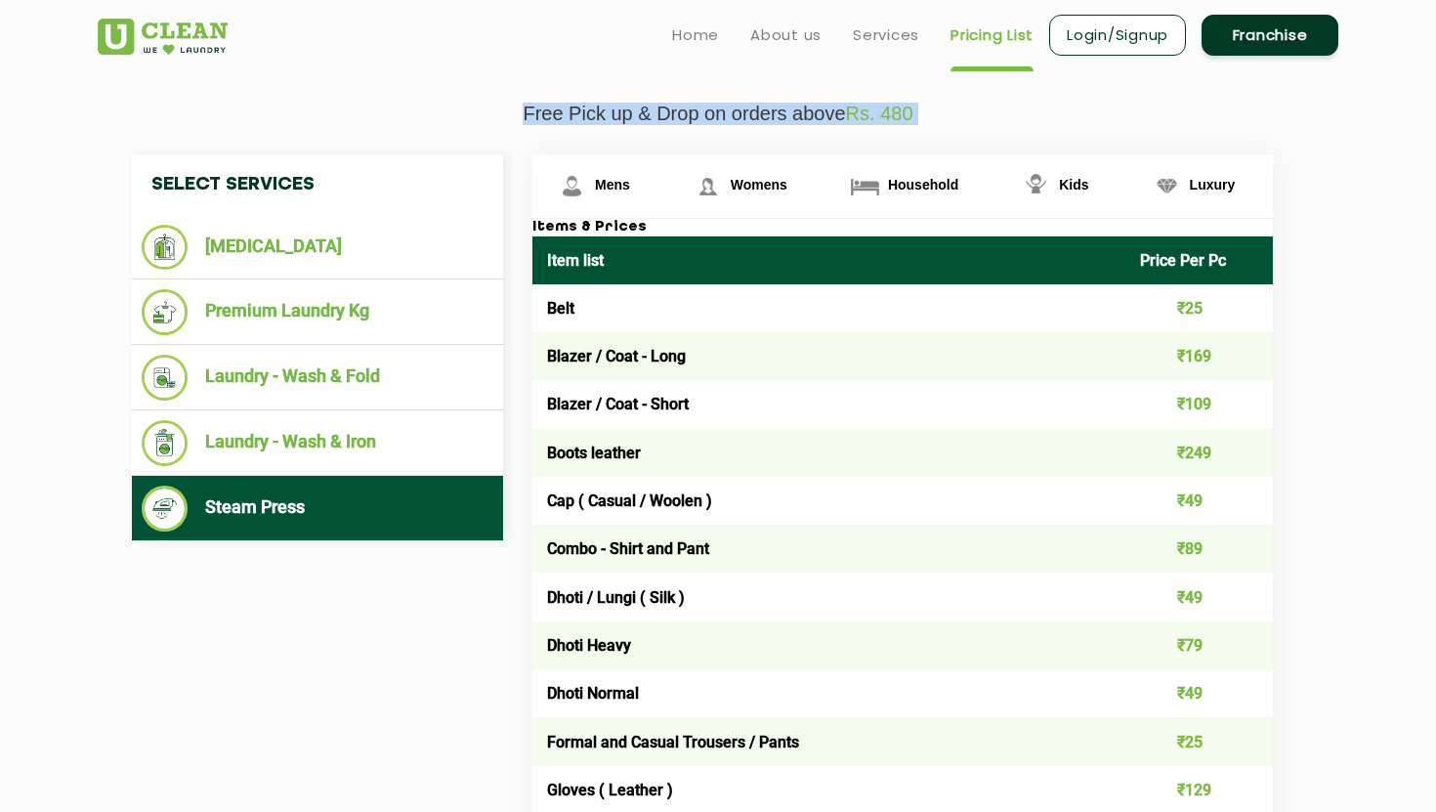
click at [815, 110] on p "Free Pick up & Drop on orders above Rs. 480" at bounding box center [718, 114] width 1240 height 22
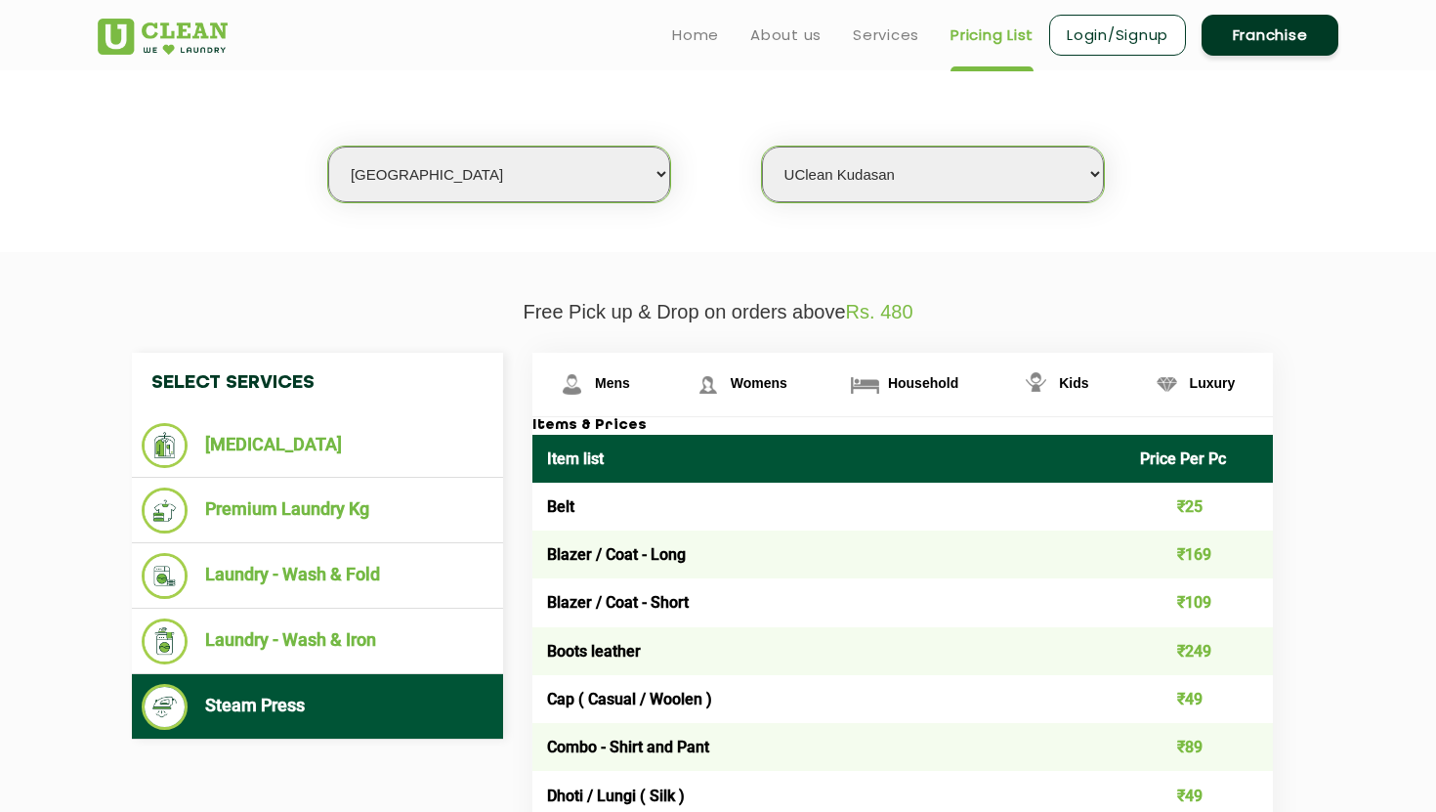
scroll to position [0, 0]
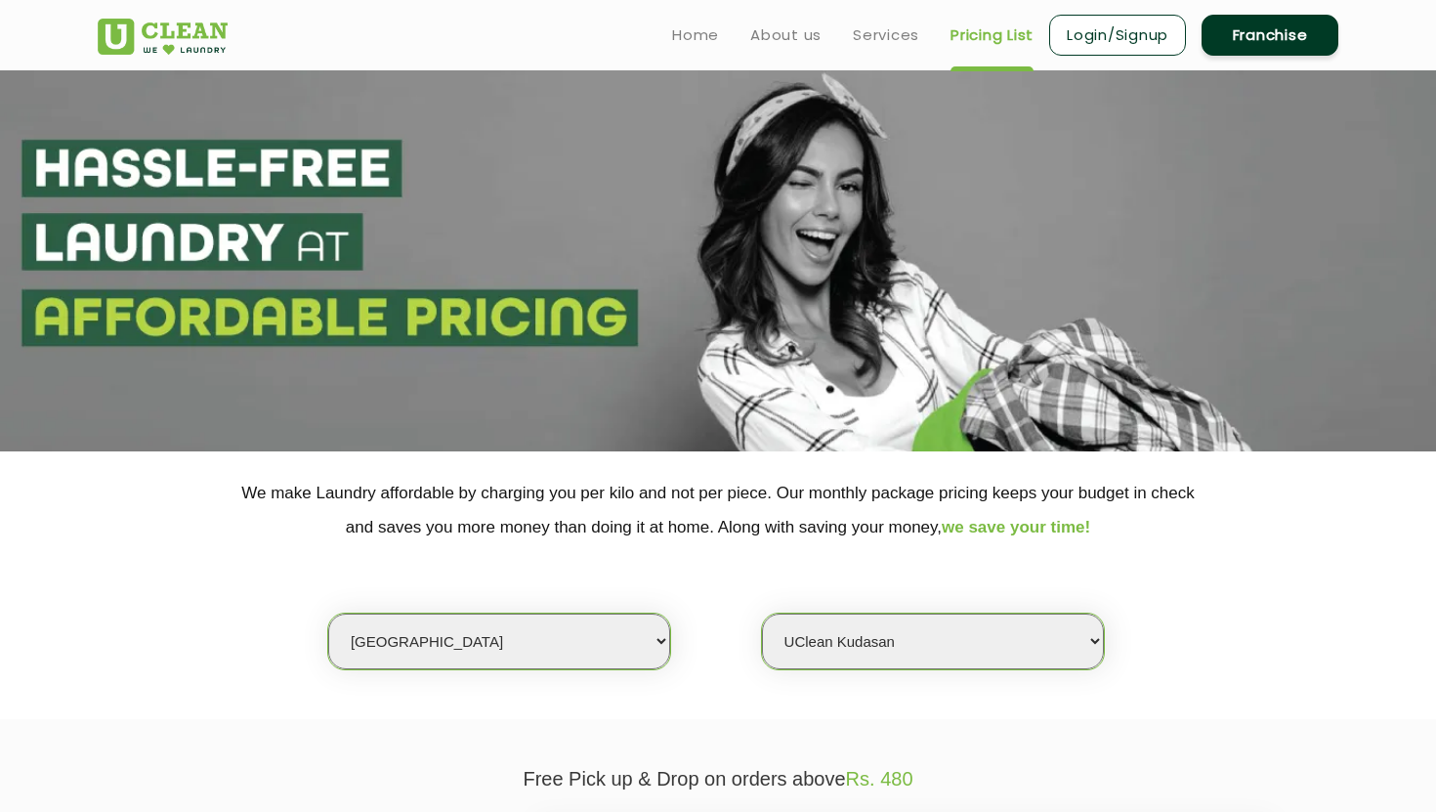
scroll to position [2987, 0]
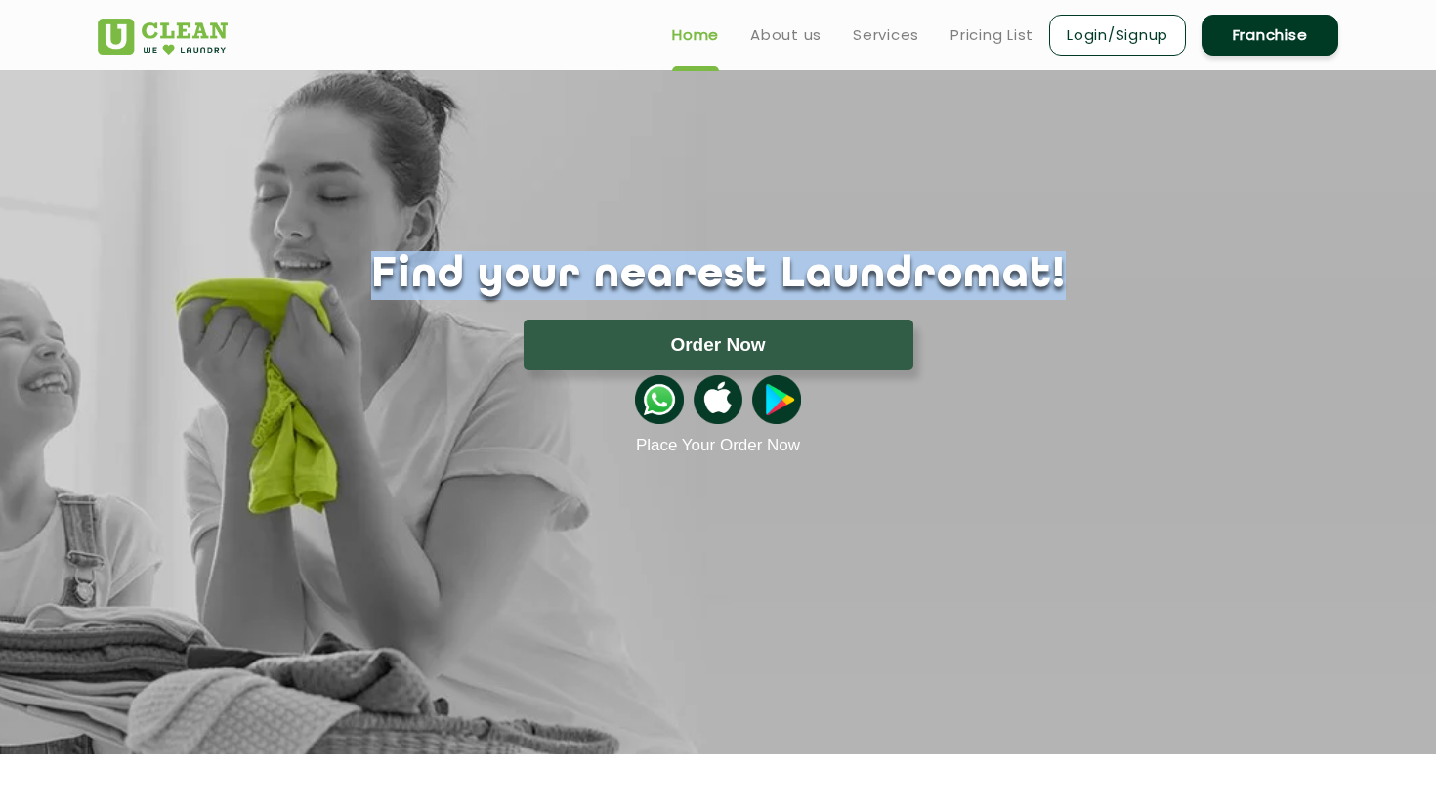
drag, startPoint x: 1005, startPoint y: 279, endPoint x: 484, endPoint y: 269, distance: 520.7
click at [467, 267] on h1 "Find your nearest Laundromat!" at bounding box center [718, 275] width 1270 height 49
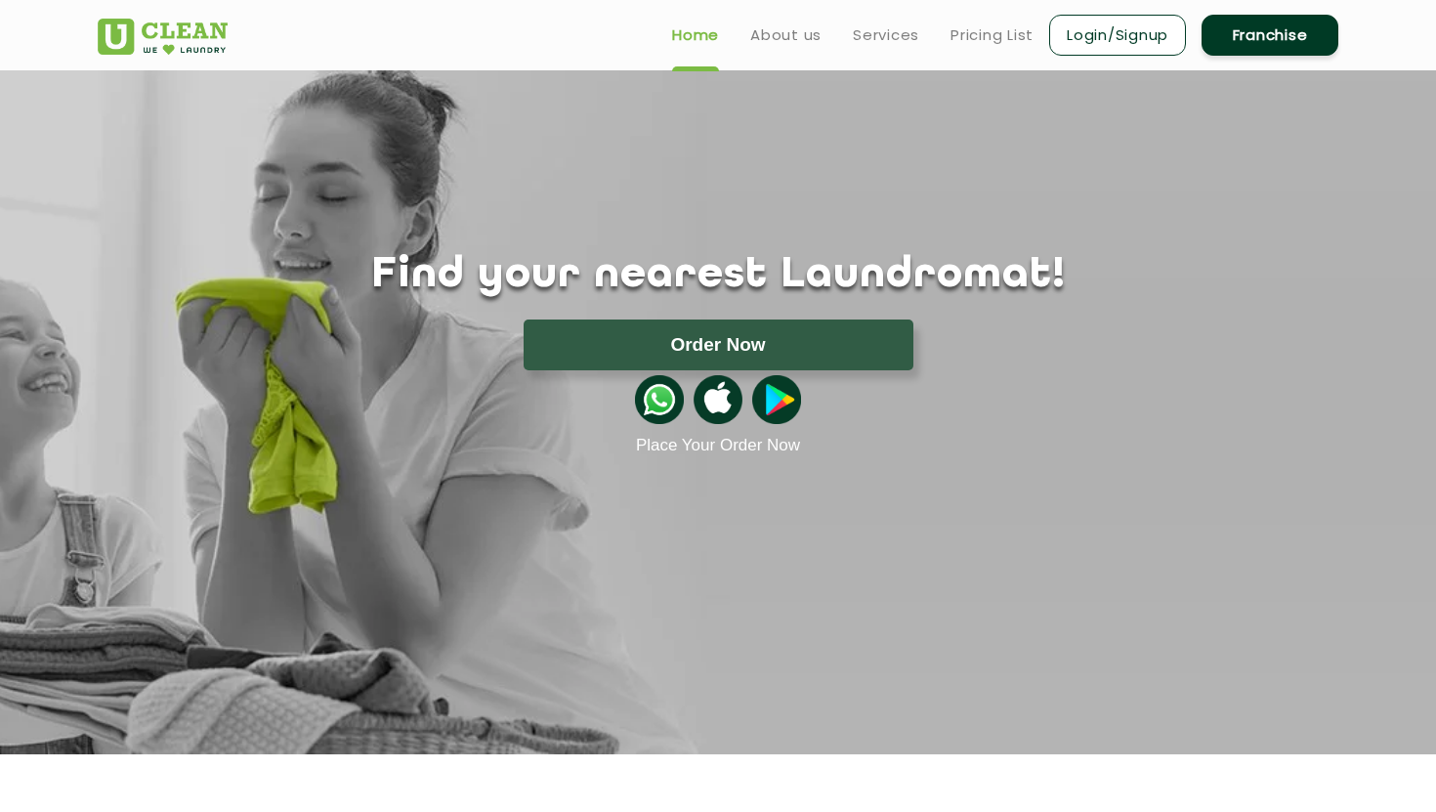
click at [452, 269] on h1 "Find your nearest Laundromat!" at bounding box center [718, 275] width 1270 height 49
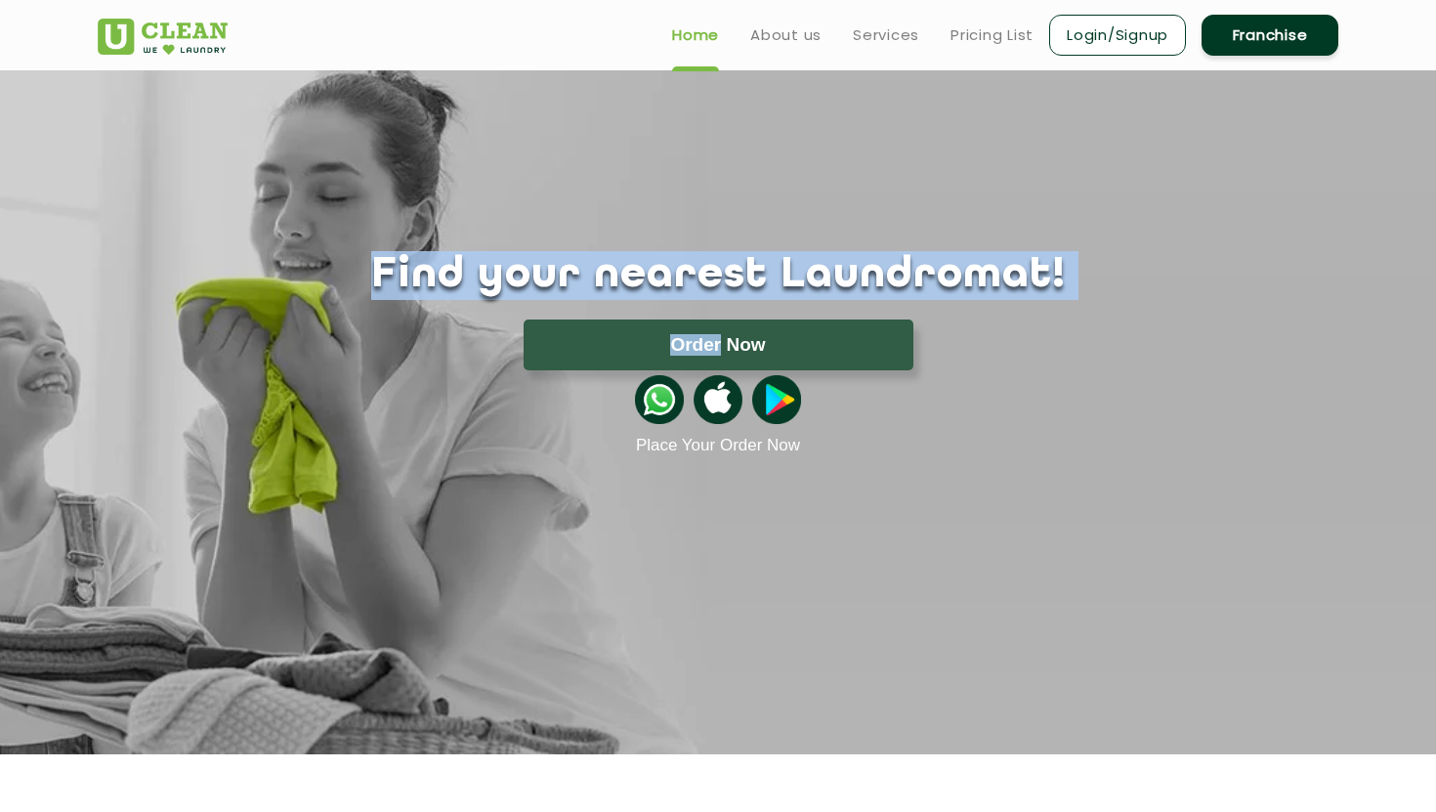
drag, startPoint x: 452, startPoint y: 269, endPoint x: 837, endPoint y: 307, distance: 386.7
click at [837, 307] on div "Find your nearest Laundromat! Please select the location Order Now Place Your O…" at bounding box center [718, 353] width 1270 height 204
click at [922, 273] on h1 "Find your nearest Laundromat!" at bounding box center [718, 275] width 1270 height 49
drag, startPoint x: 922, startPoint y: 273, endPoint x: 476, endPoint y: 276, distance: 446.4
click at [476, 276] on h1 "Find your nearest Laundromat!" at bounding box center [718, 275] width 1270 height 49
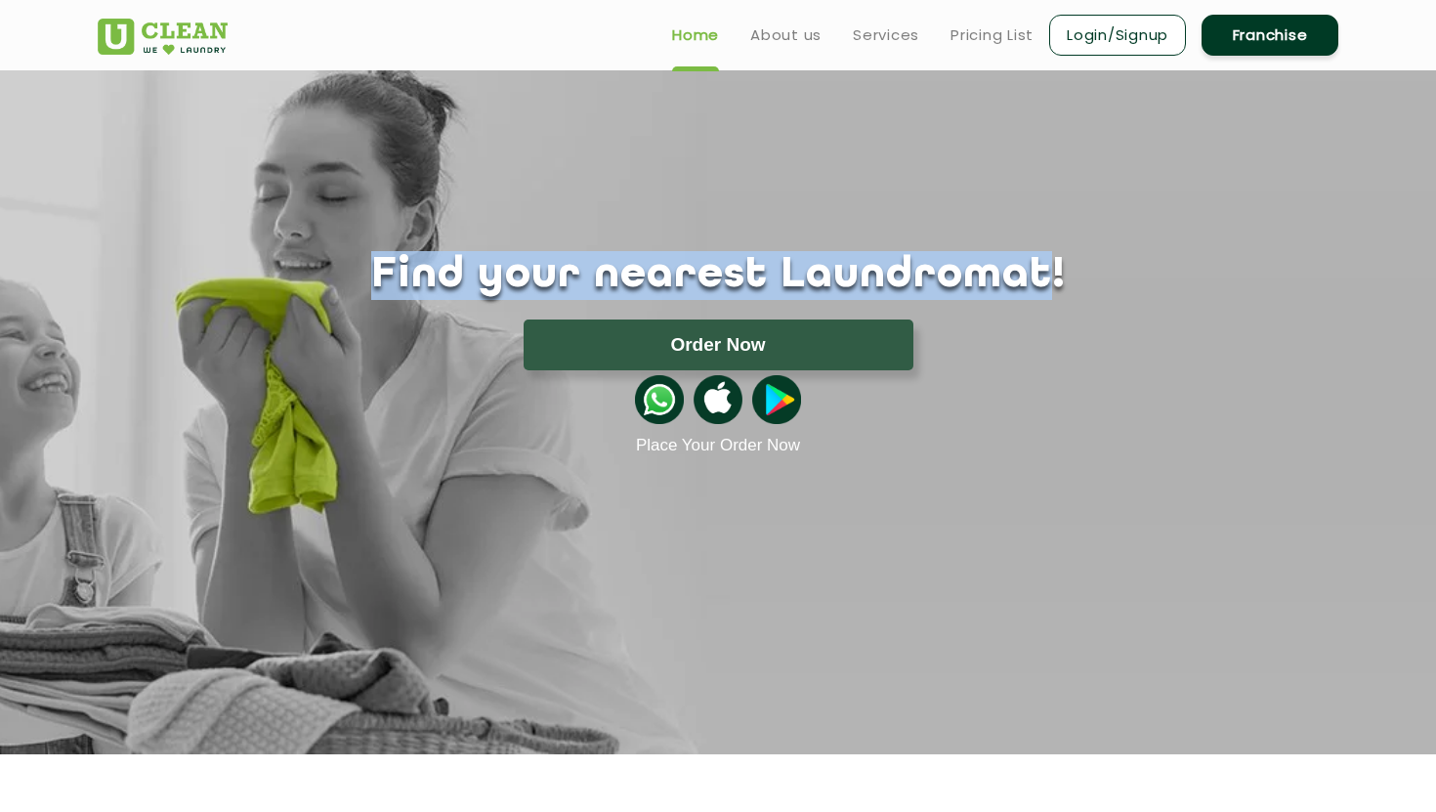
click at [476, 276] on h1 "Find your nearest Laundromat!" at bounding box center [718, 275] width 1270 height 49
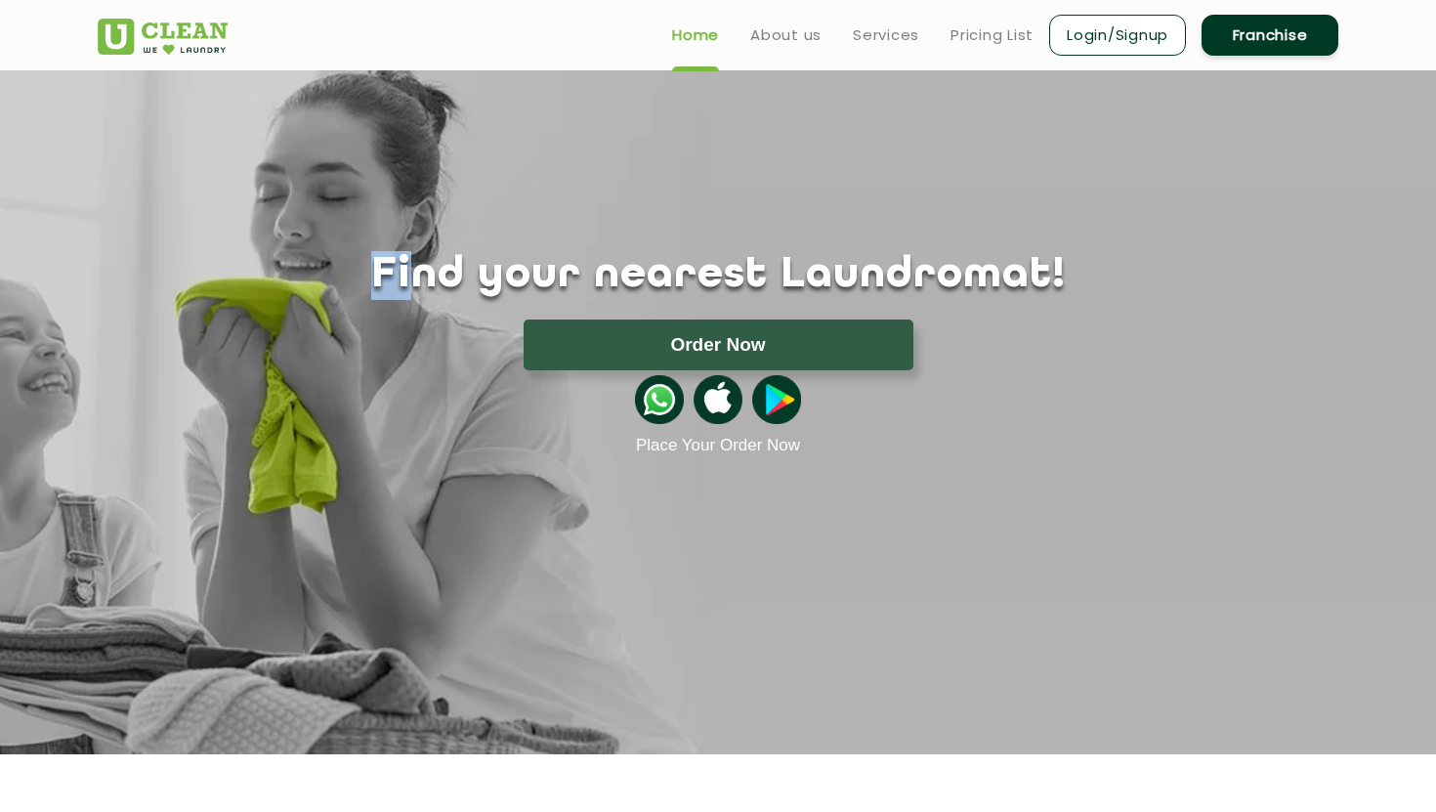
drag, startPoint x: 476, startPoint y: 276, endPoint x: 826, endPoint y: 98, distance: 393.6
click at [784, 102] on div "Find your nearest Laundromat! Please select the location Order Now Place Your O…" at bounding box center [718, 262] width 1270 height 385
click at [436, 267] on h1 "Find your nearest Laundromat!" at bounding box center [718, 275] width 1270 height 49
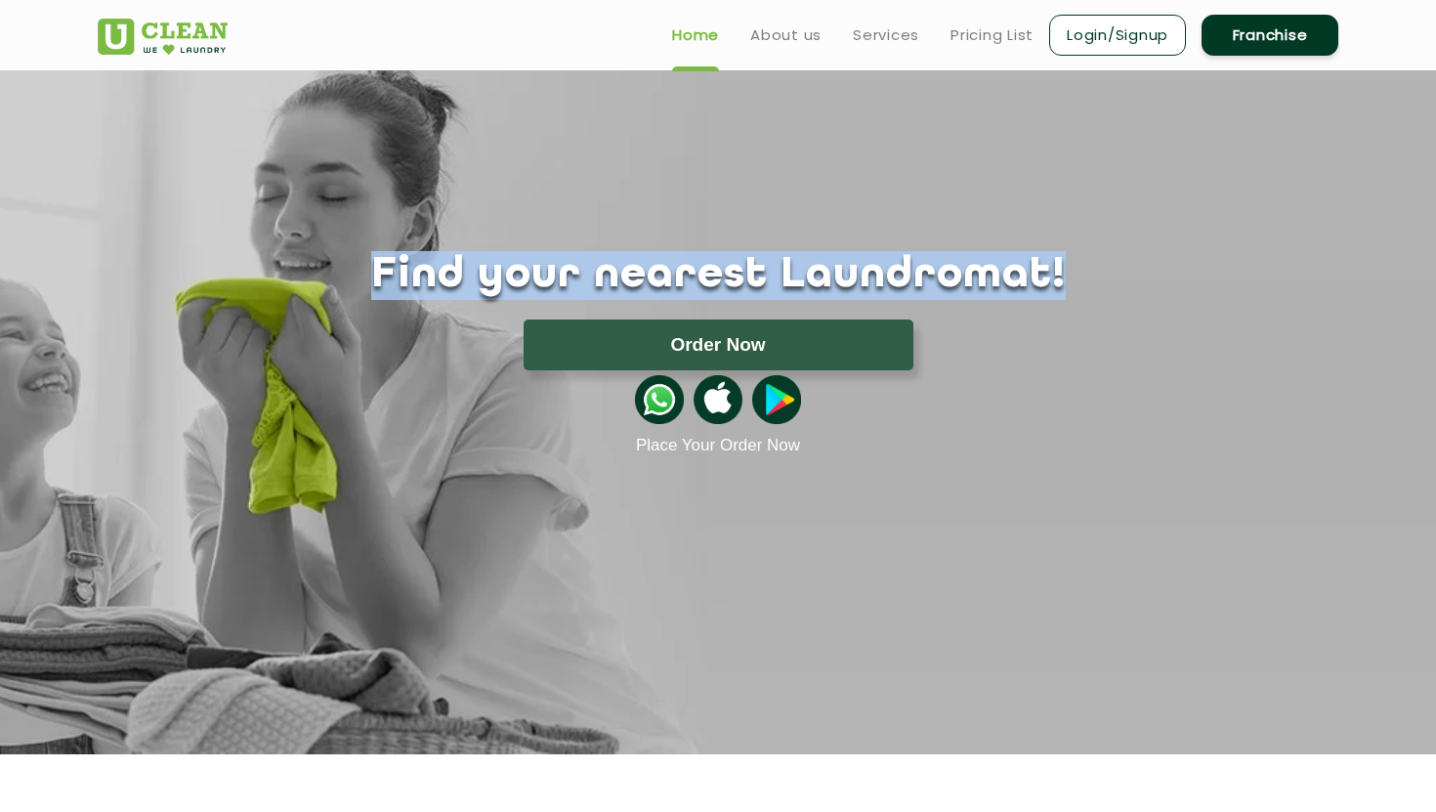
drag, startPoint x: 436, startPoint y: 267, endPoint x: 998, endPoint y: 274, distance: 562.7
click at [998, 274] on h1 "Find your nearest Laundromat!" at bounding box center [718, 275] width 1270 height 49
drag, startPoint x: 998, startPoint y: 274, endPoint x: 442, endPoint y: 273, distance: 555.8
click at [442, 273] on h1 "Find your nearest Laundromat!" at bounding box center [718, 275] width 1270 height 49
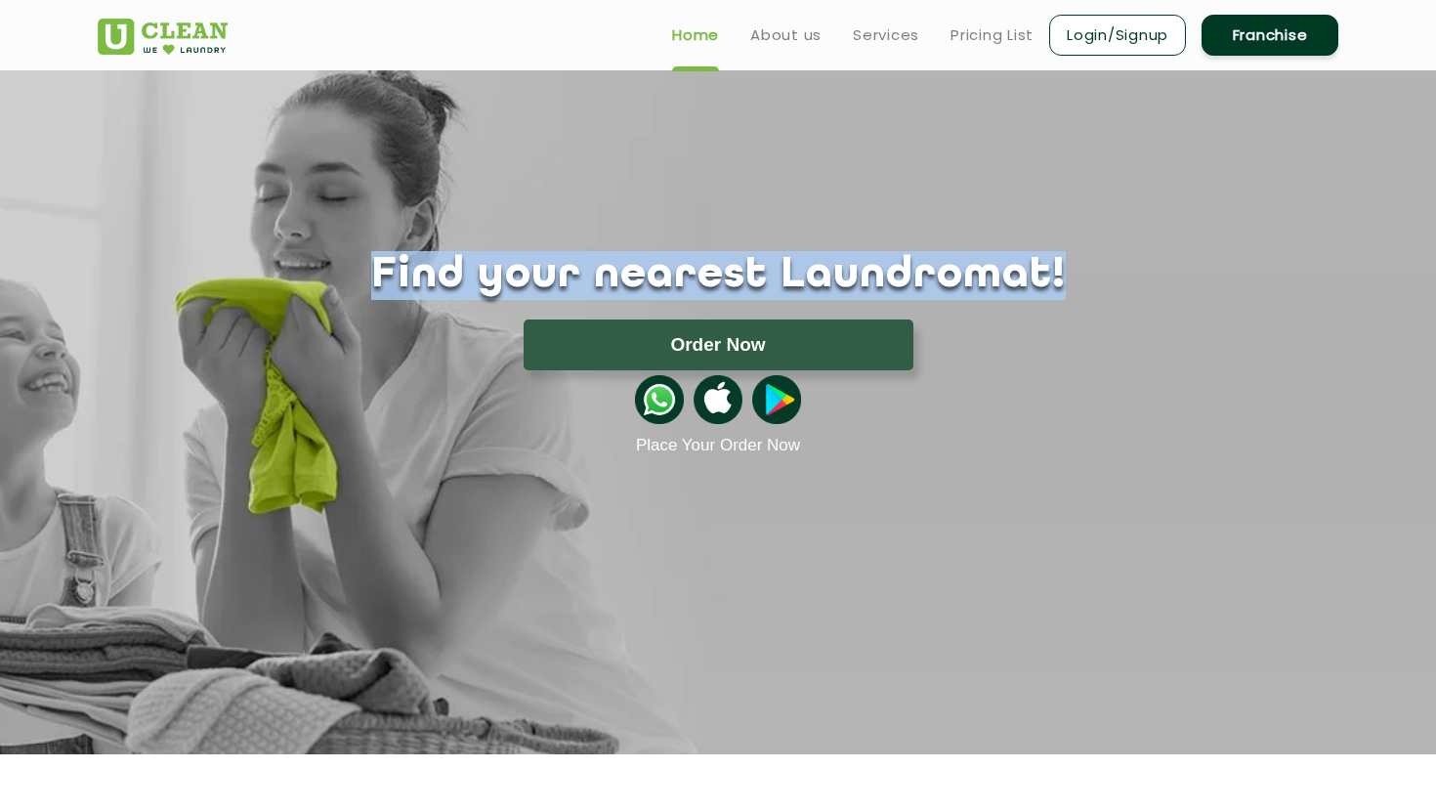
click at [442, 273] on h1 "Find your nearest Laundromat!" at bounding box center [718, 275] width 1270 height 49
drag, startPoint x: 442, startPoint y: 273, endPoint x: 1013, endPoint y: 290, distance: 570.7
click at [1013, 290] on h1 "Find your nearest Laundromat!" at bounding box center [718, 275] width 1270 height 49
